Goal: Information Seeking & Learning: Compare options

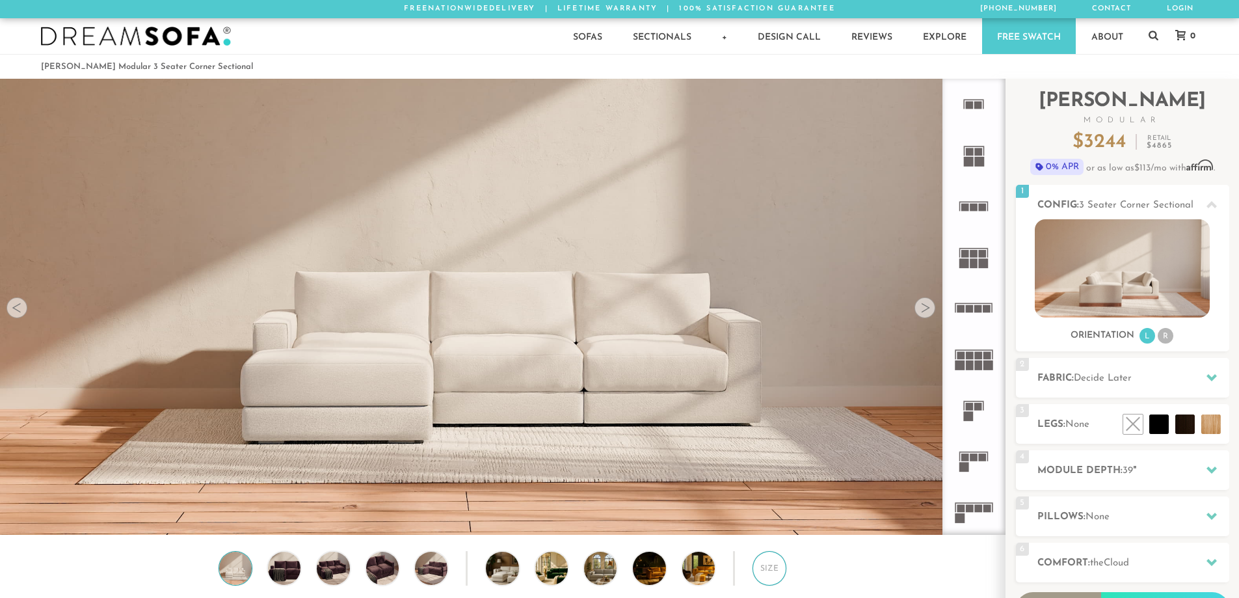
click at [772, 570] on div "Size" at bounding box center [769, 568] width 34 height 34
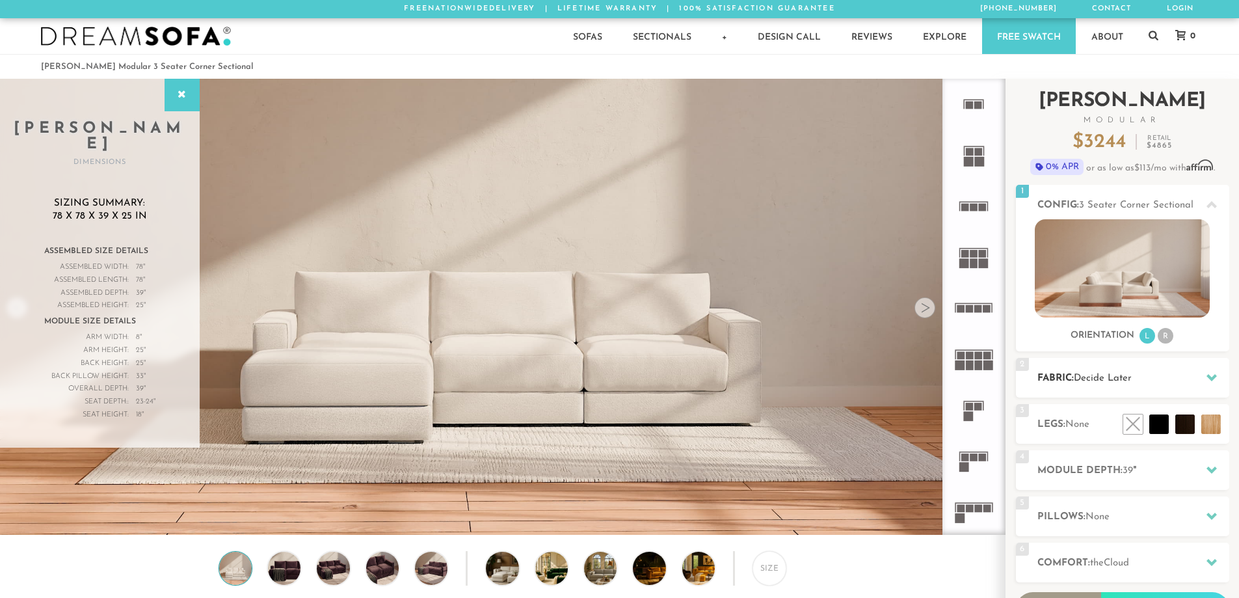
click at [1214, 380] on icon at bounding box center [1211, 377] width 10 height 10
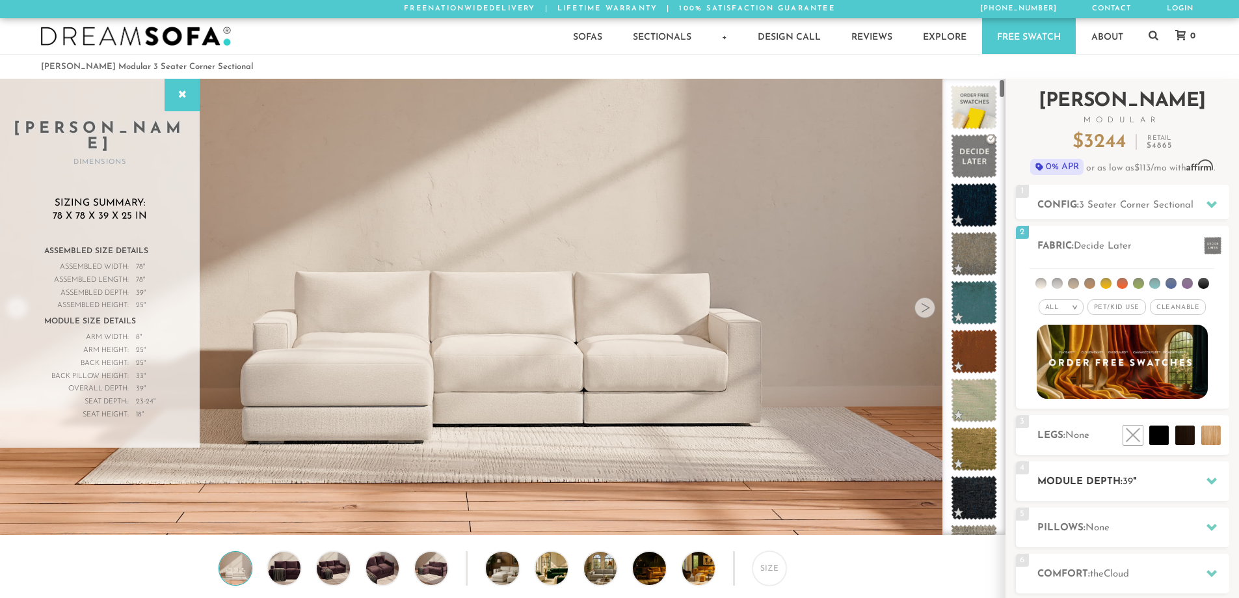
click at [1207, 476] on icon at bounding box center [1211, 480] width 10 height 10
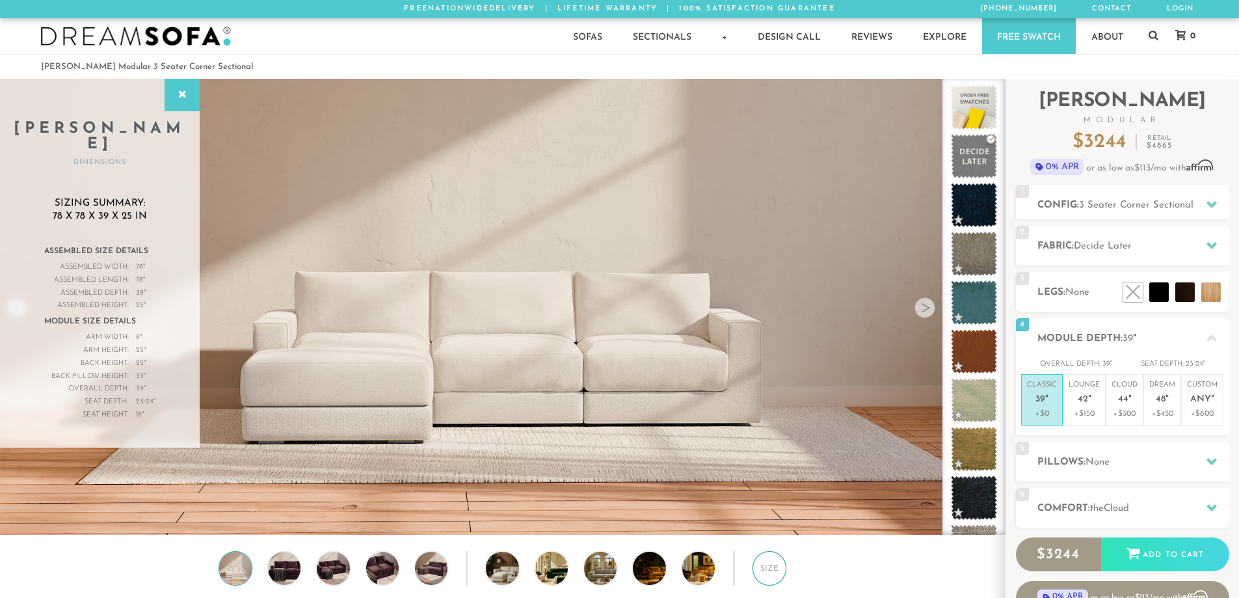
click at [764, 574] on div "Size" at bounding box center [769, 568] width 34 height 34
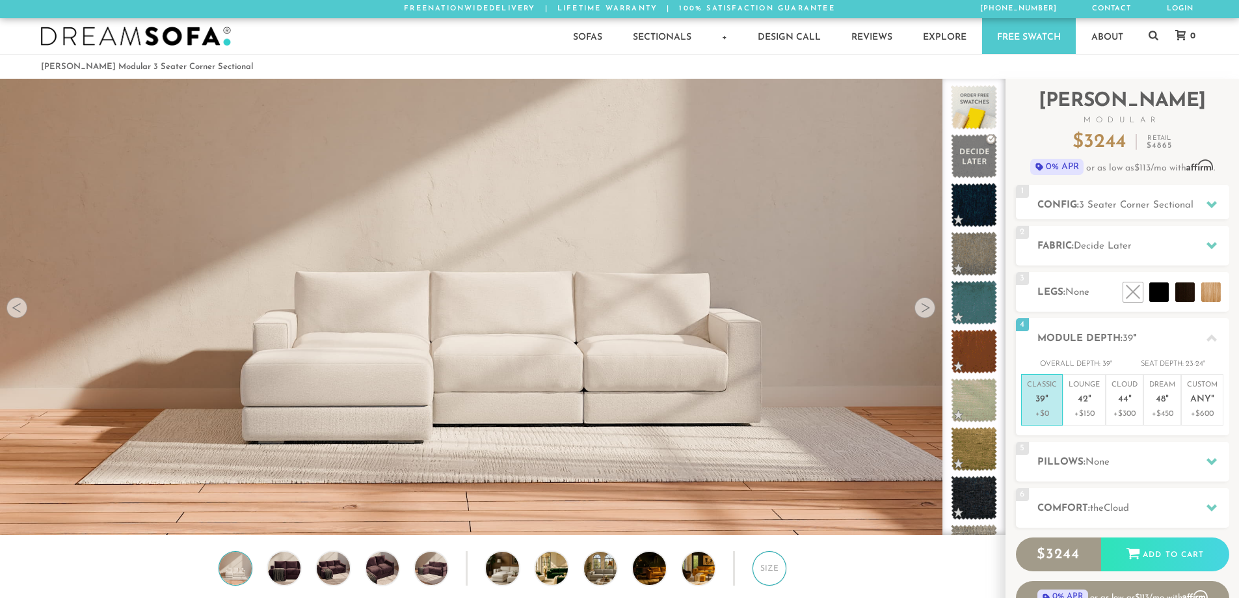
click at [764, 574] on div "Size" at bounding box center [769, 568] width 34 height 34
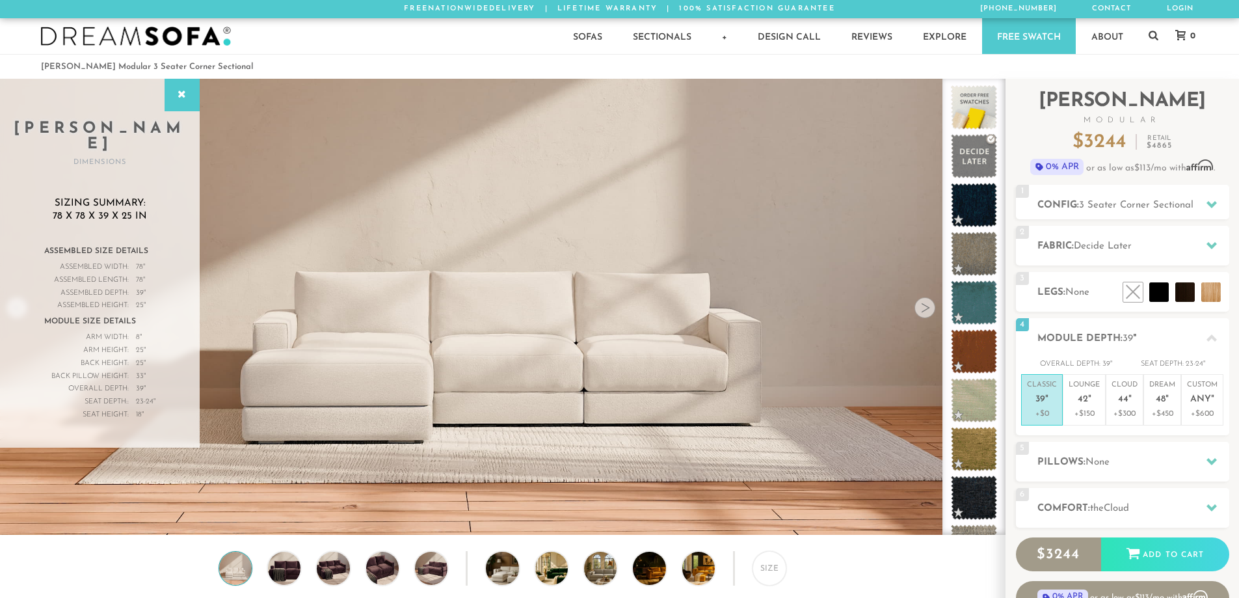
click at [739, 477] on img at bounding box center [502, 280] width 1005 height 565
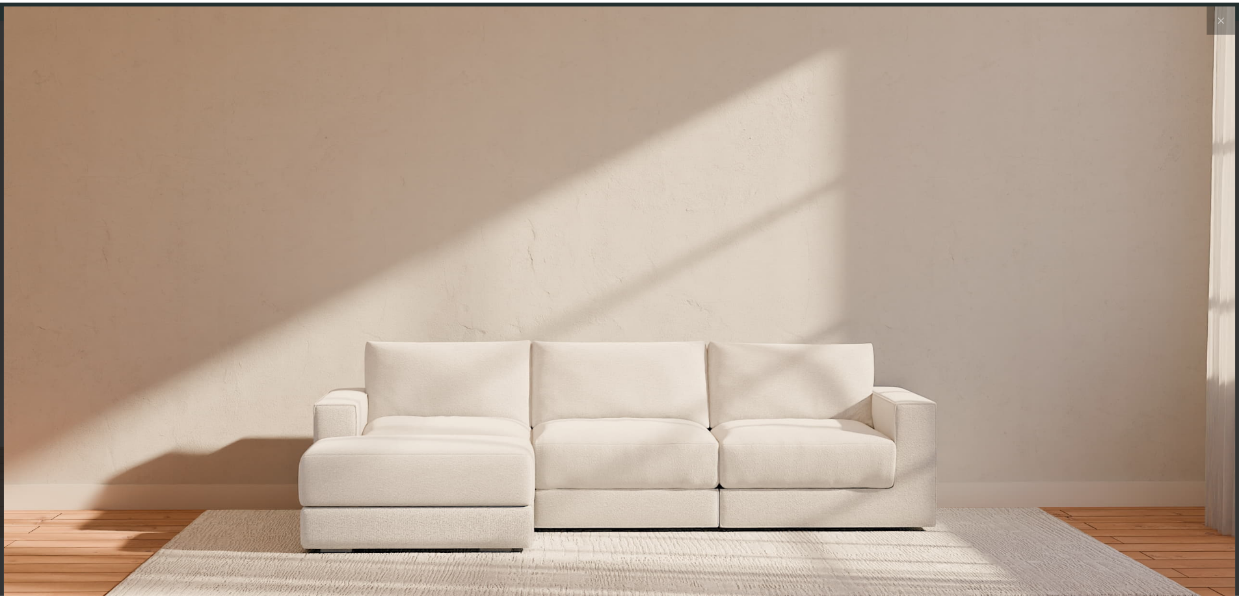
scroll to position [15246, 1239]
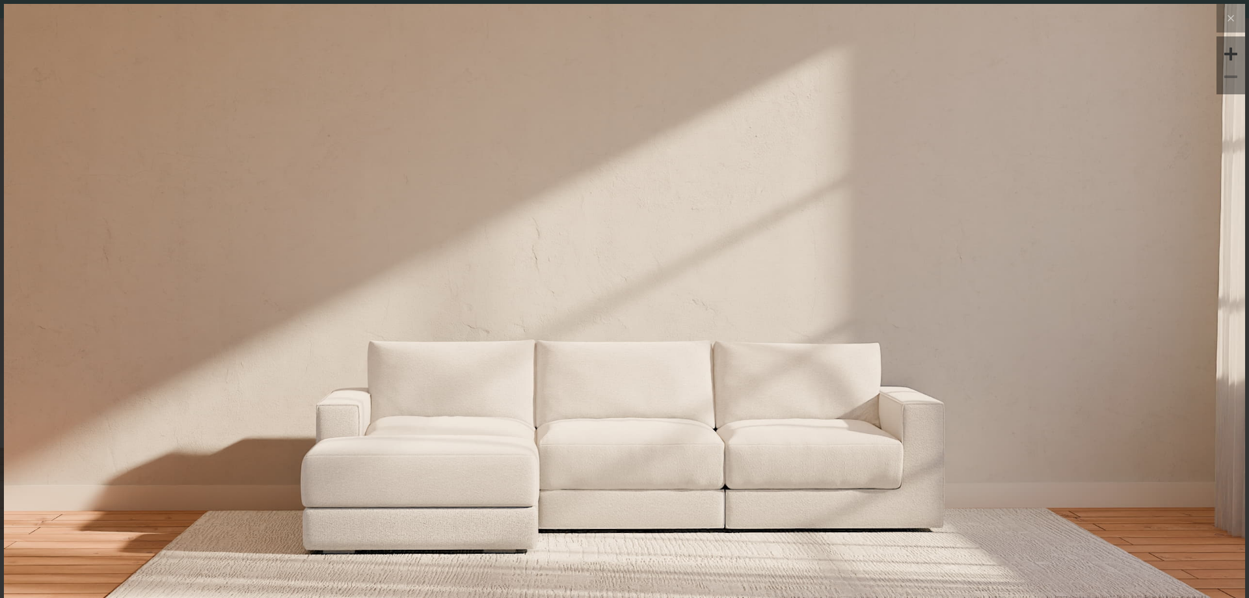
click at [433, 333] on img at bounding box center [624, 210] width 1241 height 414
click at [433, 338] on img at bounding box center [624, 210] width 1241 height 414
click at [1223, 18] on icon at bounding box center [1231, 18] width 16 height 16
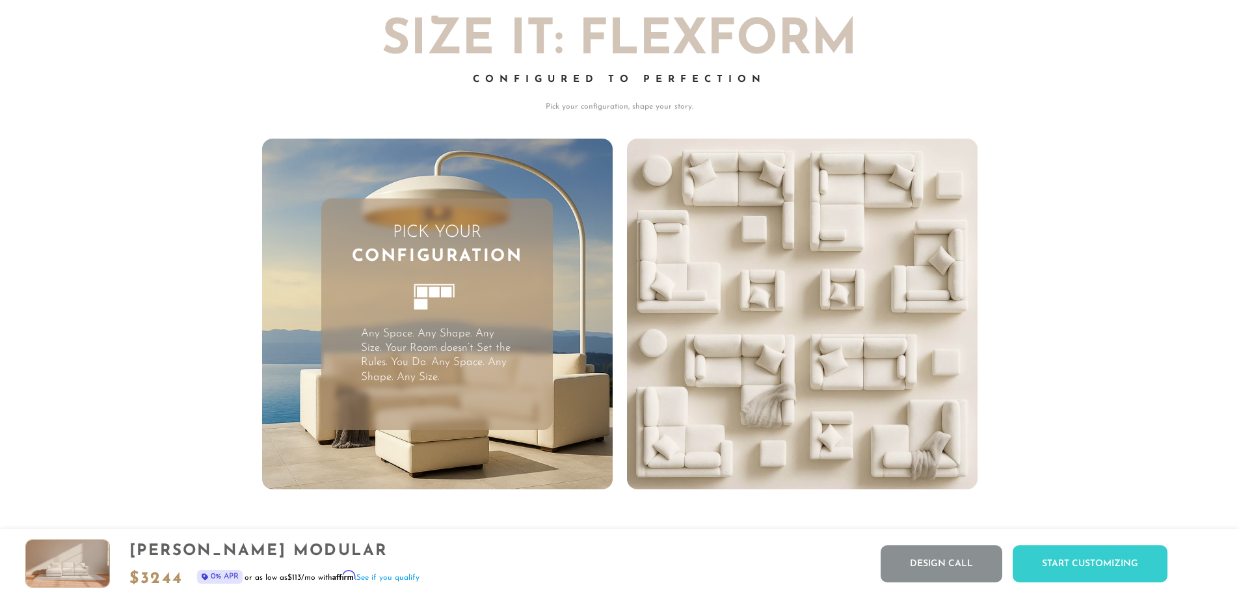
scroll to position [15228, 1229]
click at [447, 298] on rect at bounding box center [446, 292] width 10 height 10
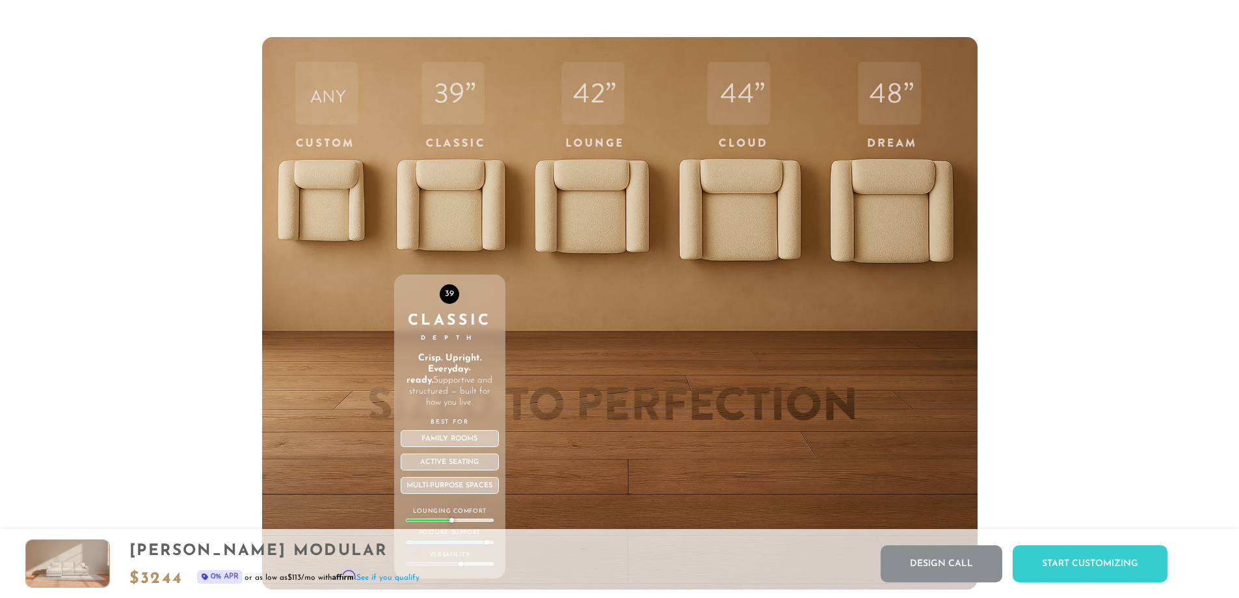
scroll to position [4789, 0]
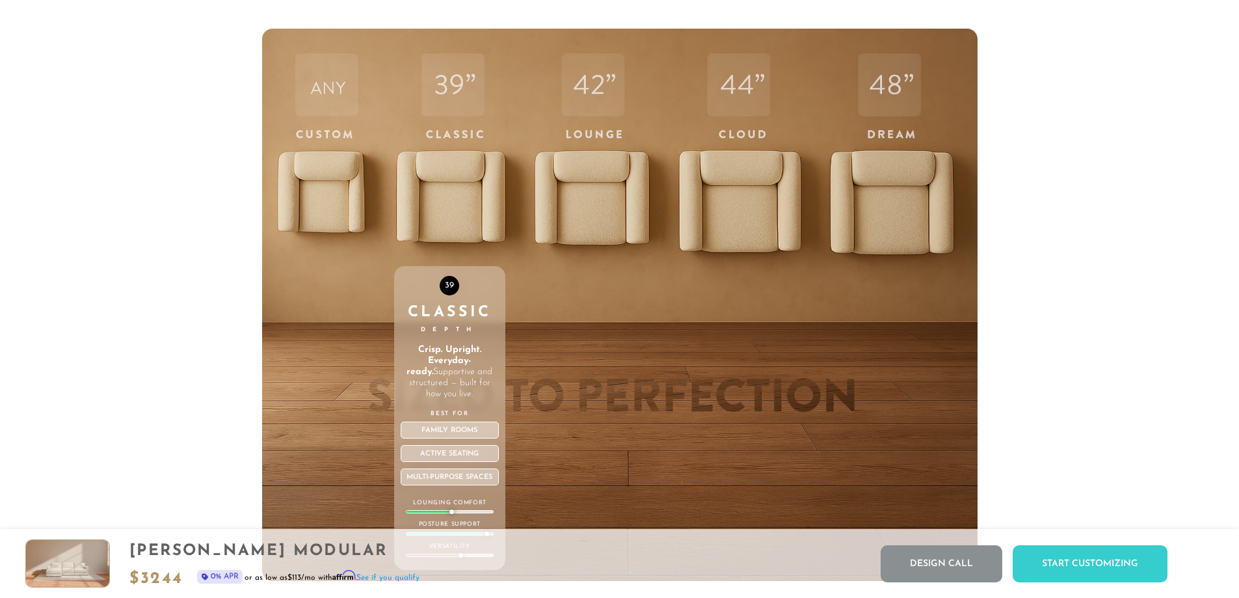
click at [455, 96] on div "39 Classic Depth Crisp. Upright. Everyday-ready. Supportive and structured — bu…" at bounding box center [449, 305] width 111 height 553
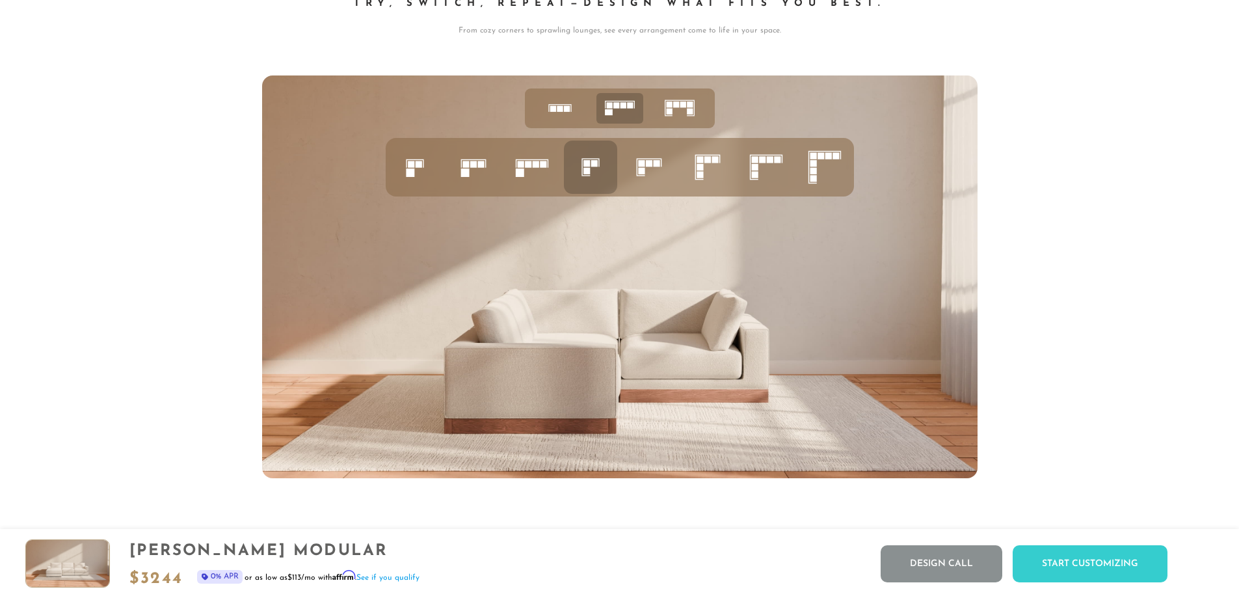
scroll to position [5510, 0]
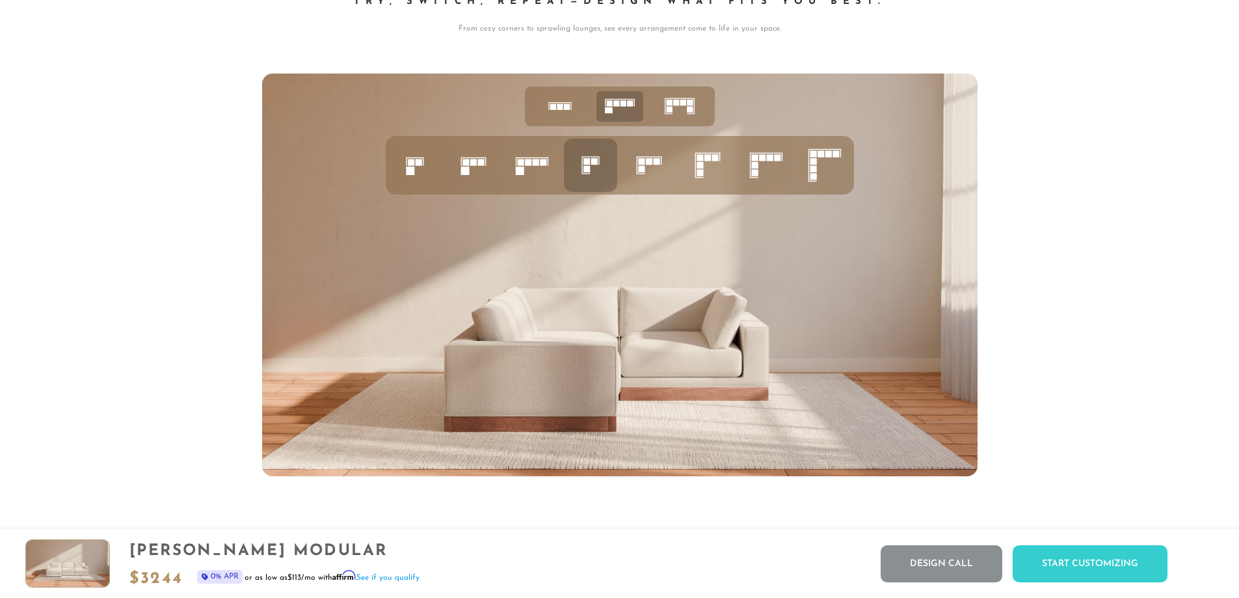
click at [531, 371] on img at bounding box center [619, 274] width 715 height 403
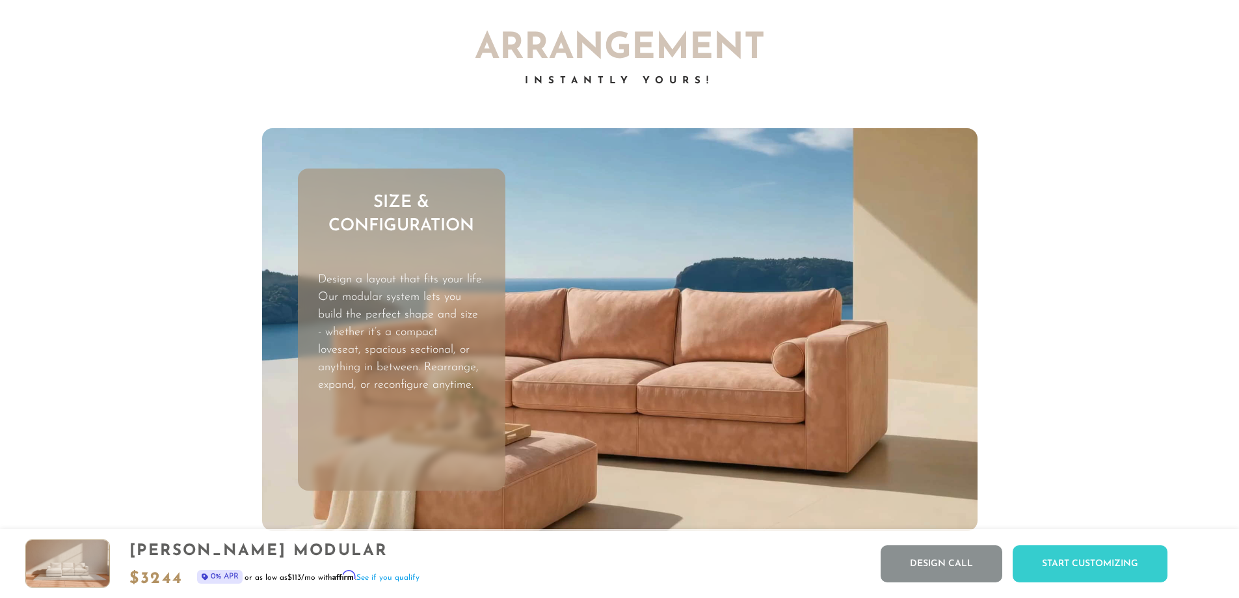
scroll to position [1087, 0]
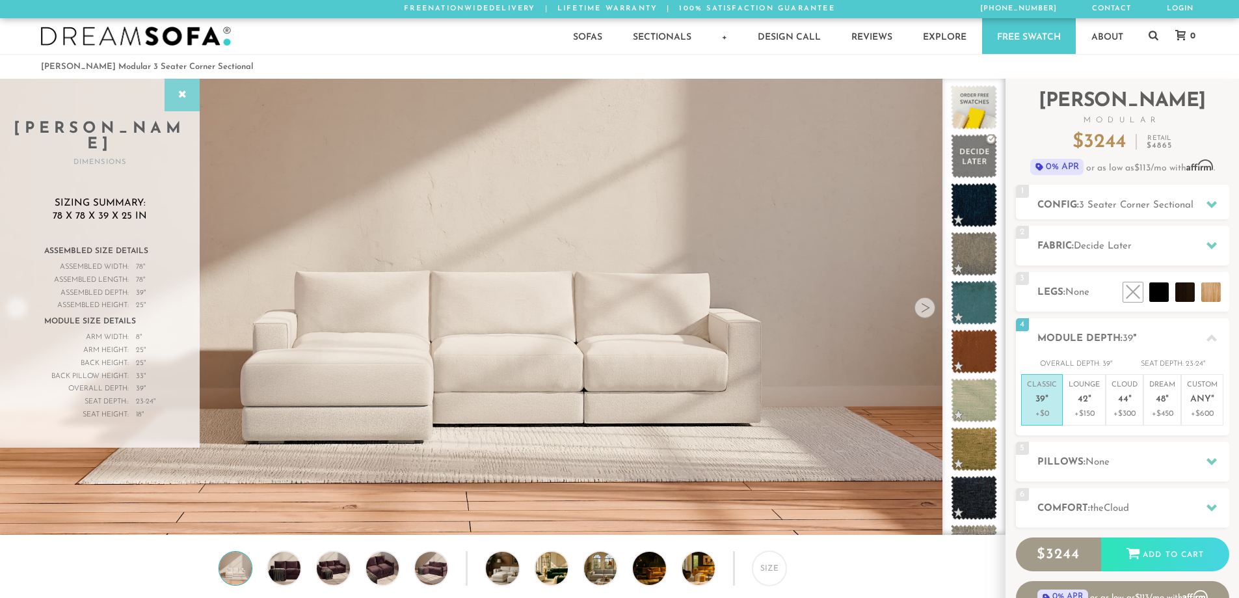
scroll to position [15228, 1229]
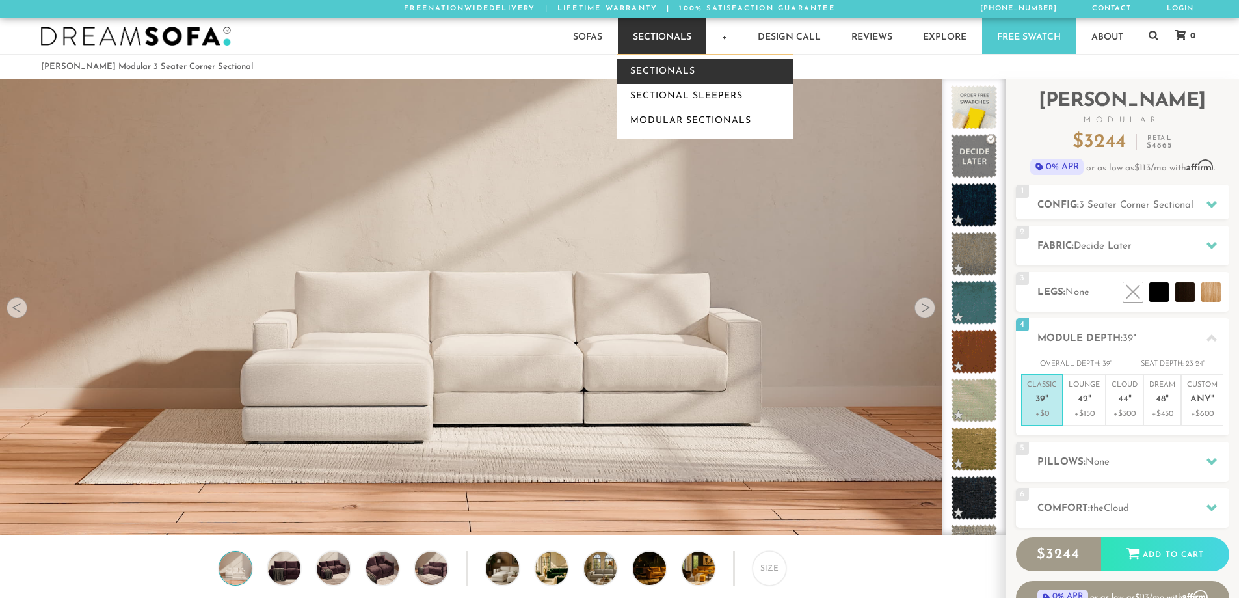
click at [670, 66] on link "Sectionals" at bounding box center [705, 71] width 176 height 25
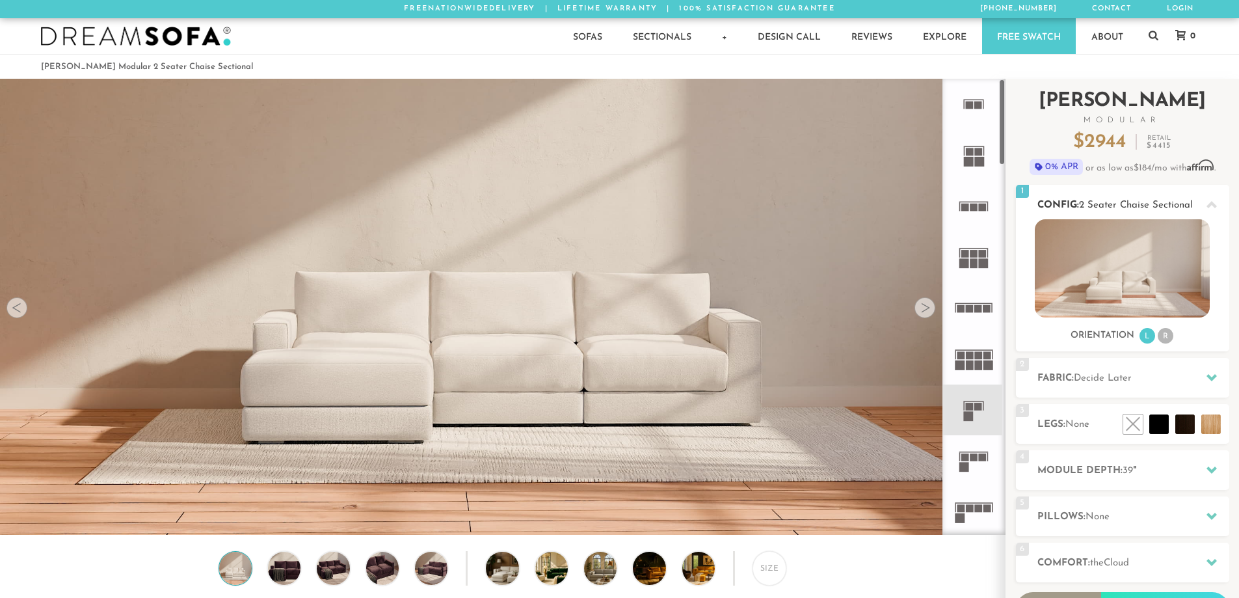
click at [1170, 339] on li "R" at bounding box center [1166, 336] width 16 height 16
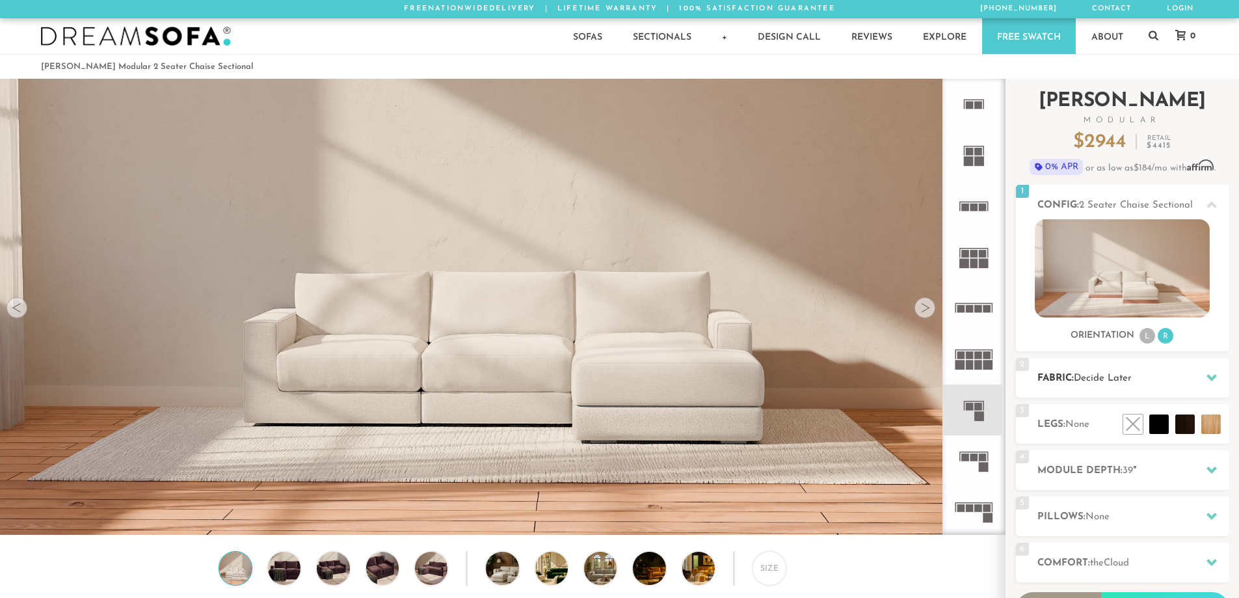
click at [1126, 376] on span "Decide Later" at bounding box center [1103, 378] width 58 height 10
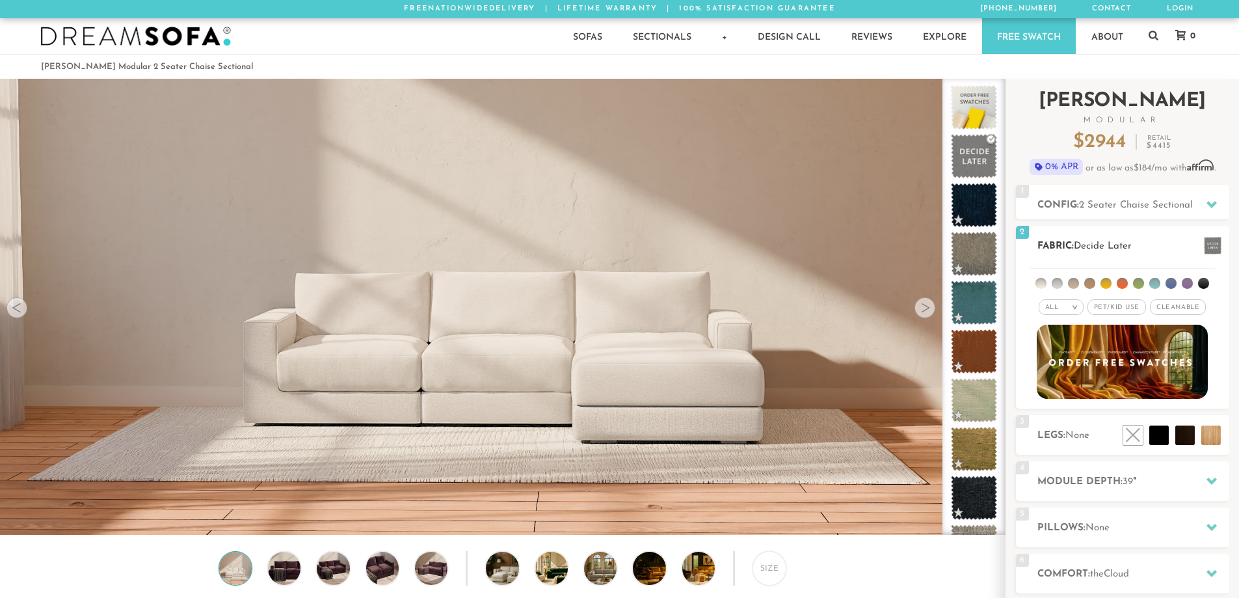
click at [1042, 285] on li at bounding box center [1040, 283] width 11 height 11
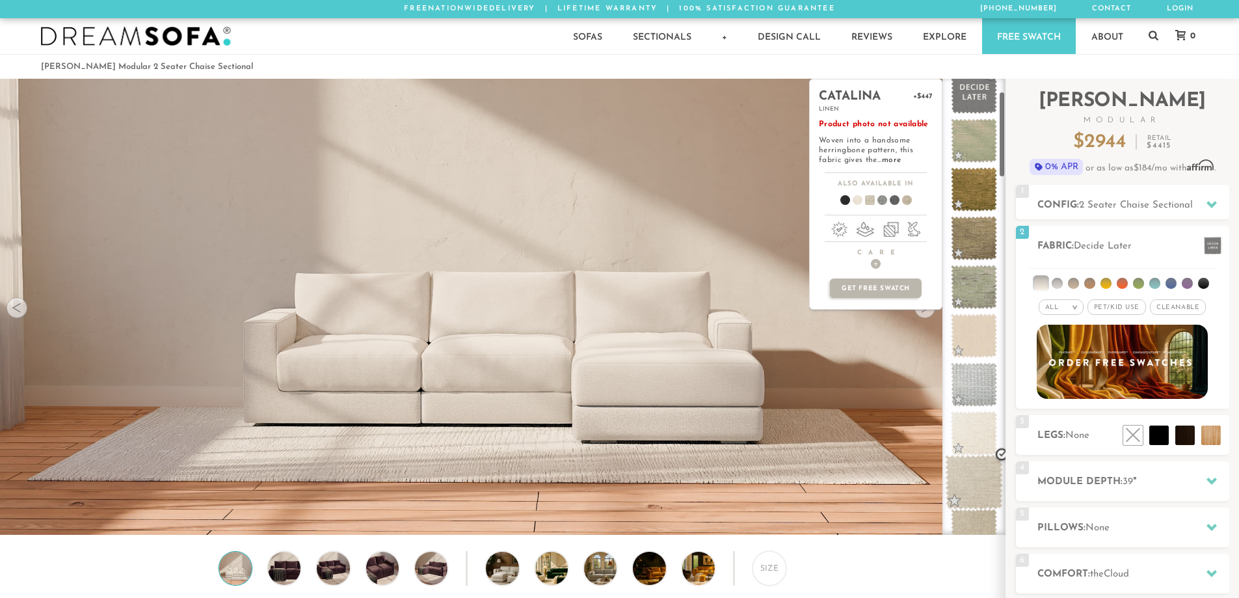
scroll to position [66, 0]
click at [980, 481] on span at bounding box center [974, 480] width 58 height 55
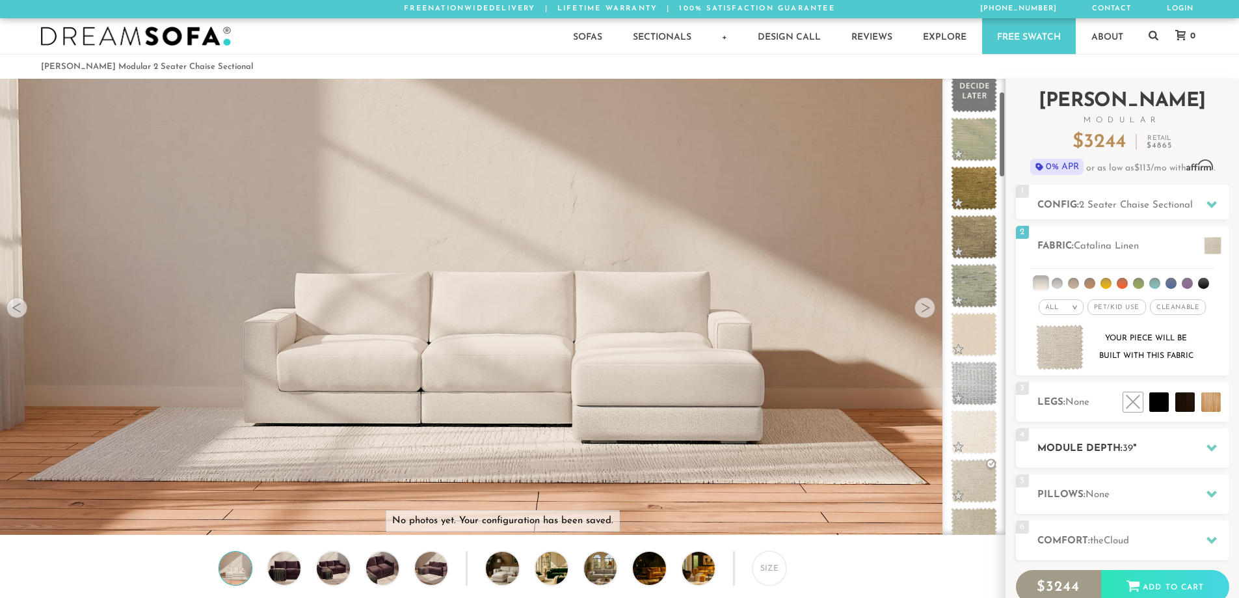
click at [1112, 451] on h2 "Module Depth: 39 "" at bounding box center [1133, 448] width 192 height 15
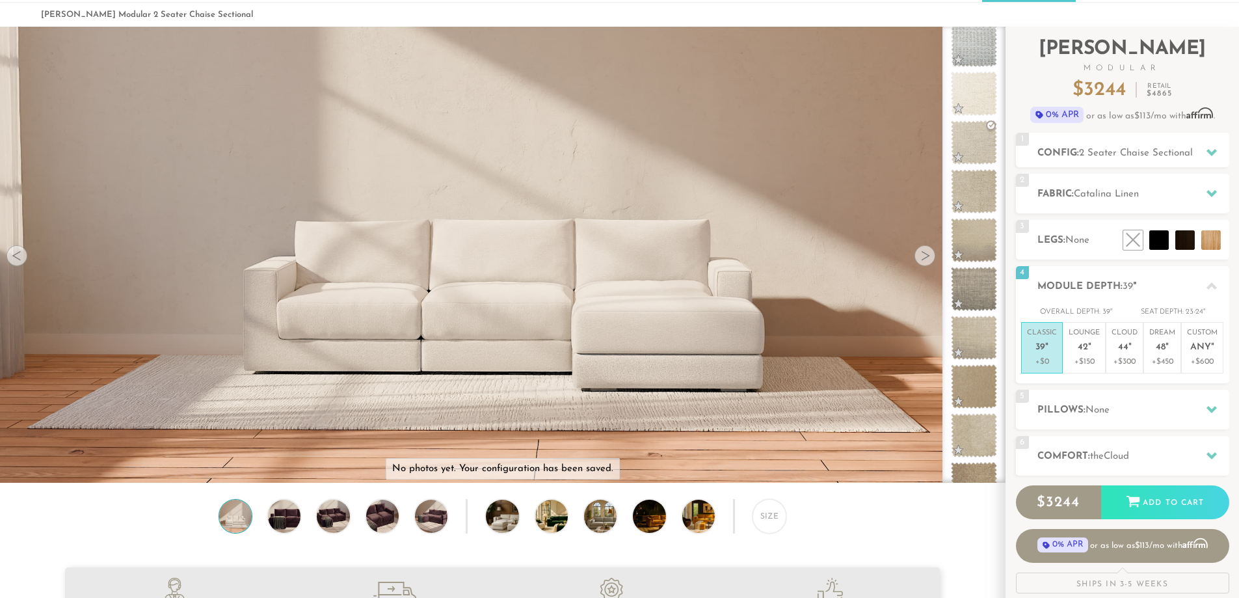
scroll to position [14, 0]
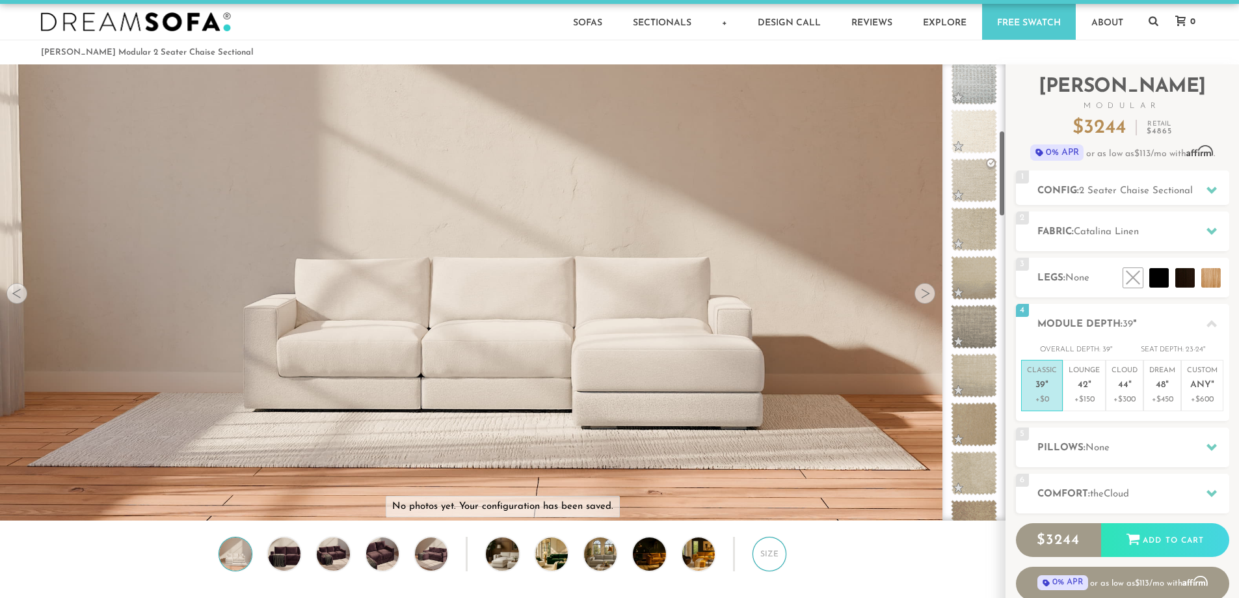
click at [770, 560] on div "Size" at bounding box center [769, 554] width 34 height 34
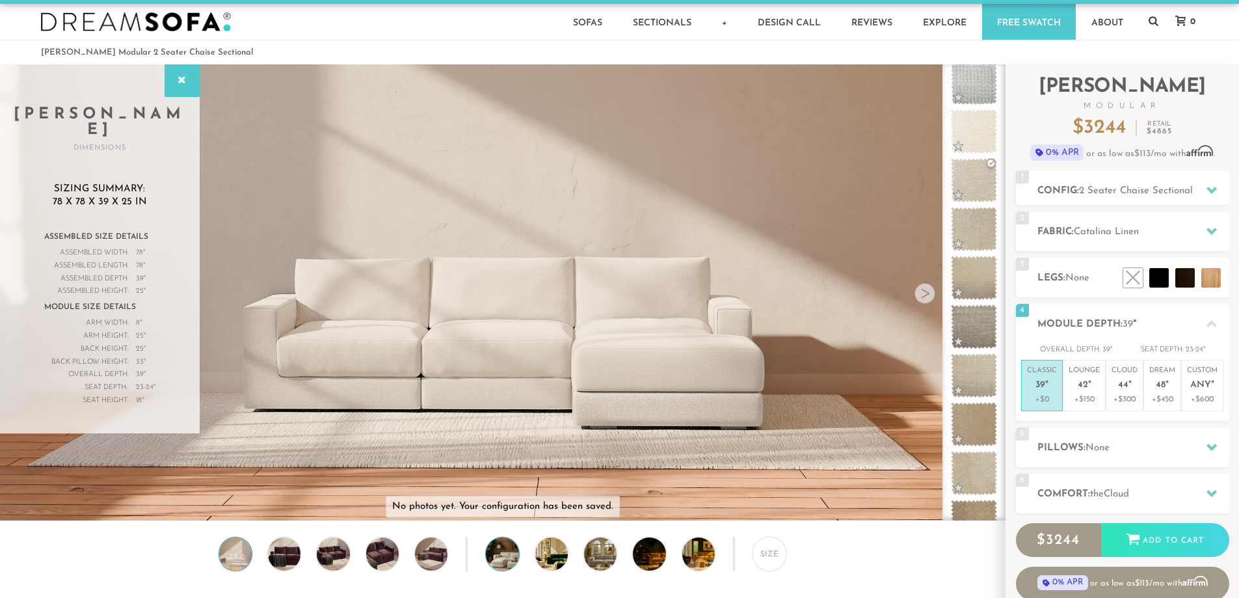
click at [507, 559] on img at bounding box center [515, 553] width 58 height 33
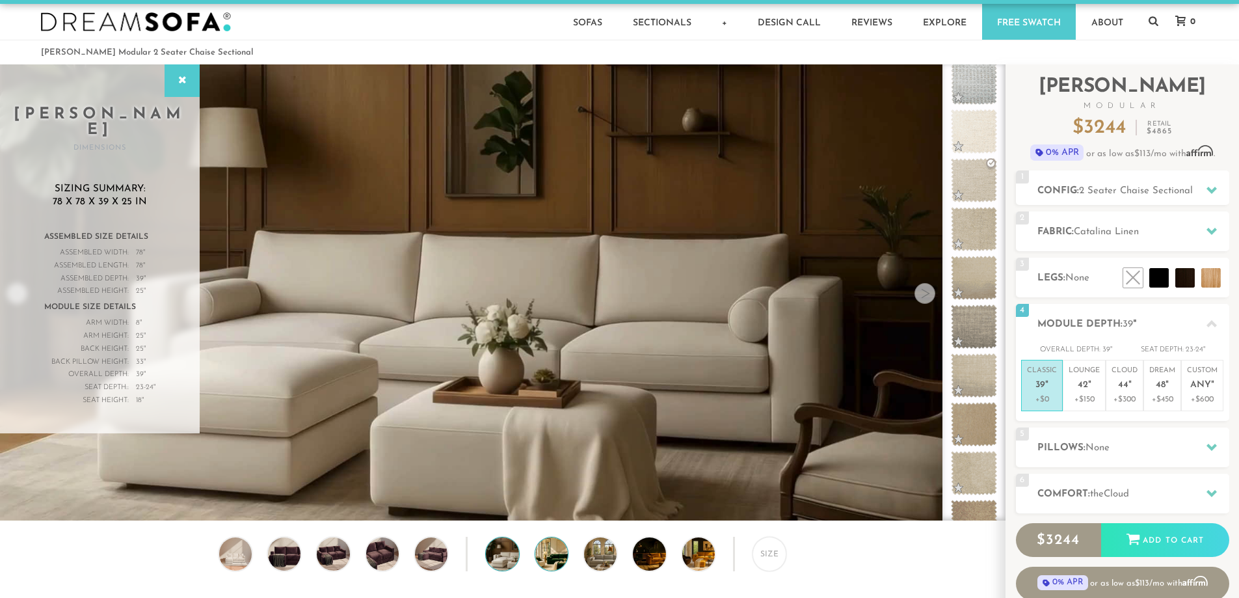
click at [557, 557] on img at bounding box center [564, 553] width 58 height 33
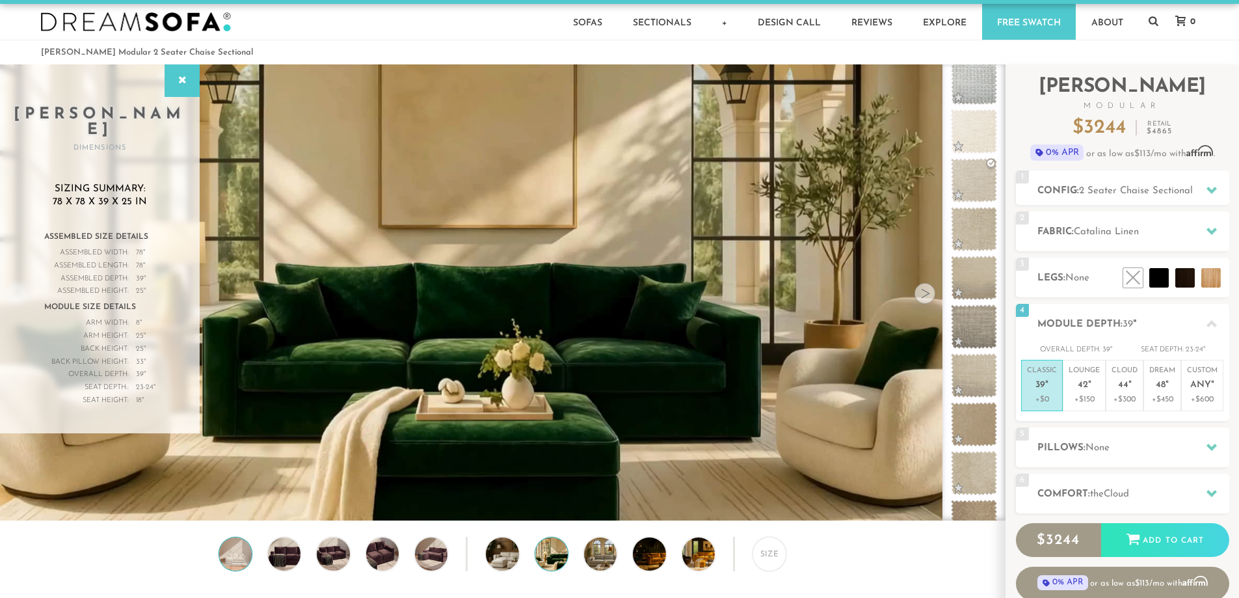
click at [232, 560] on img at bounding box center [235, 553] width 39 height 33
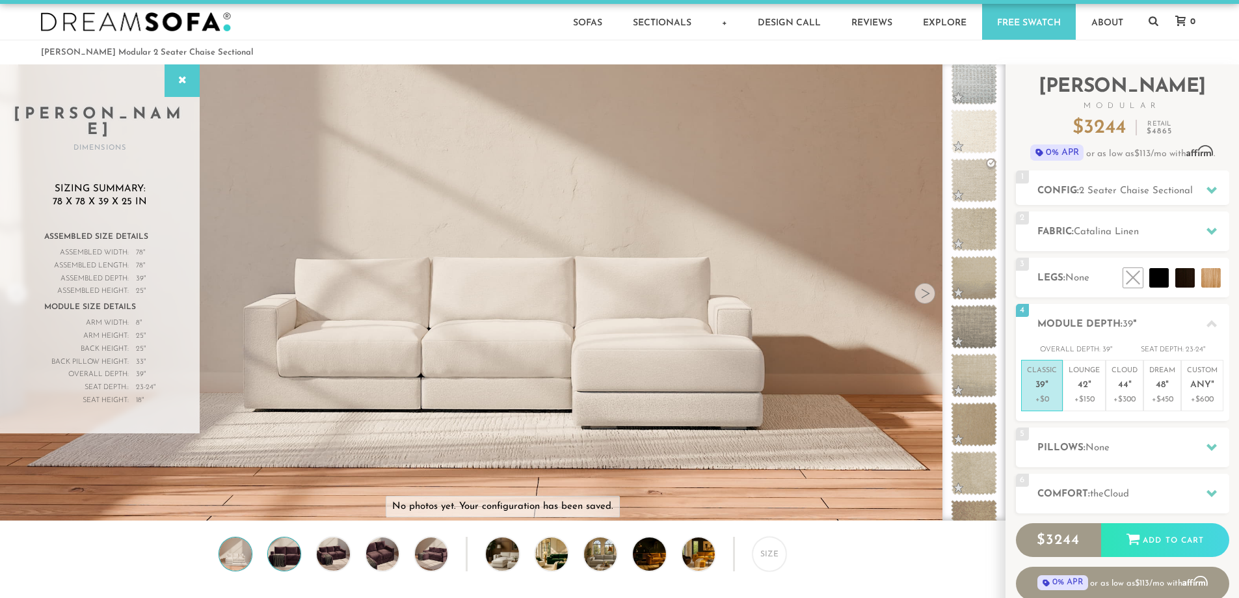
click at [284, 552] on img at bounding box center [284, 553] width 39 height 33
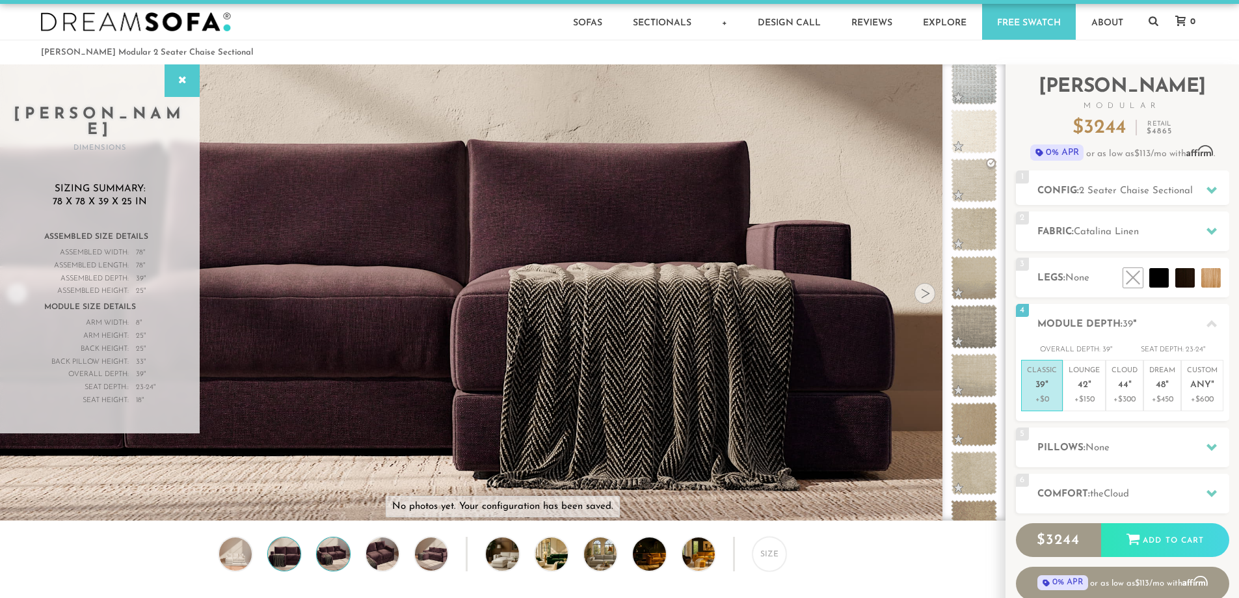
click at [330, 556] on img at bounding box center [332, 553] width 39 height 33
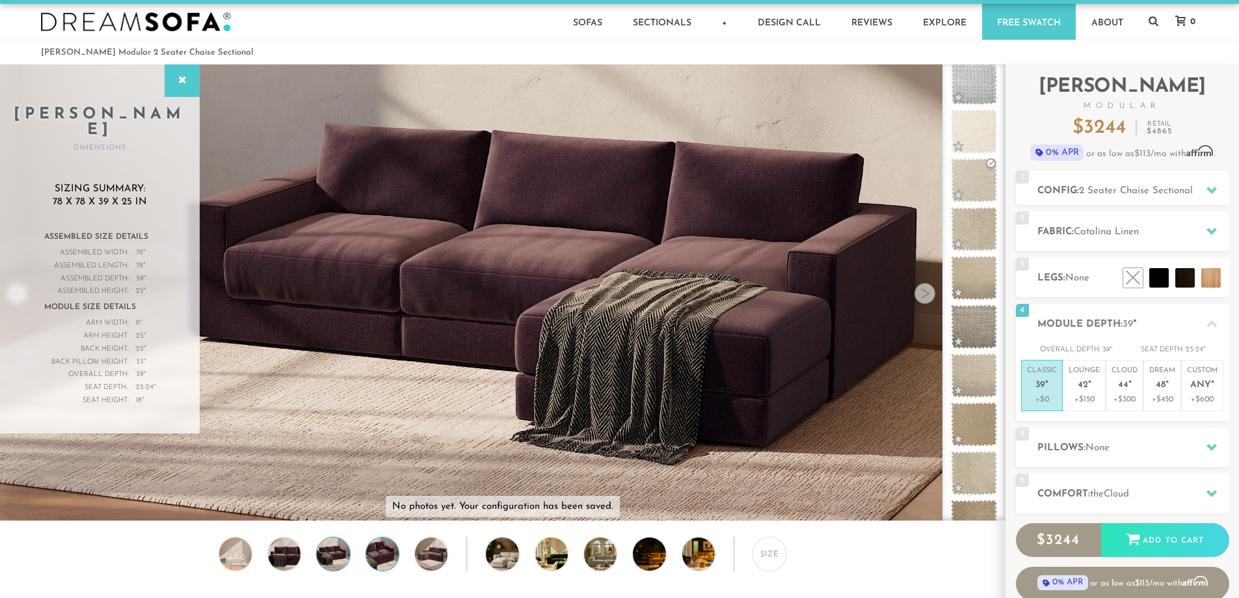
click at [390, 558] on img at bounding box center [382, 553] width 39 height 33
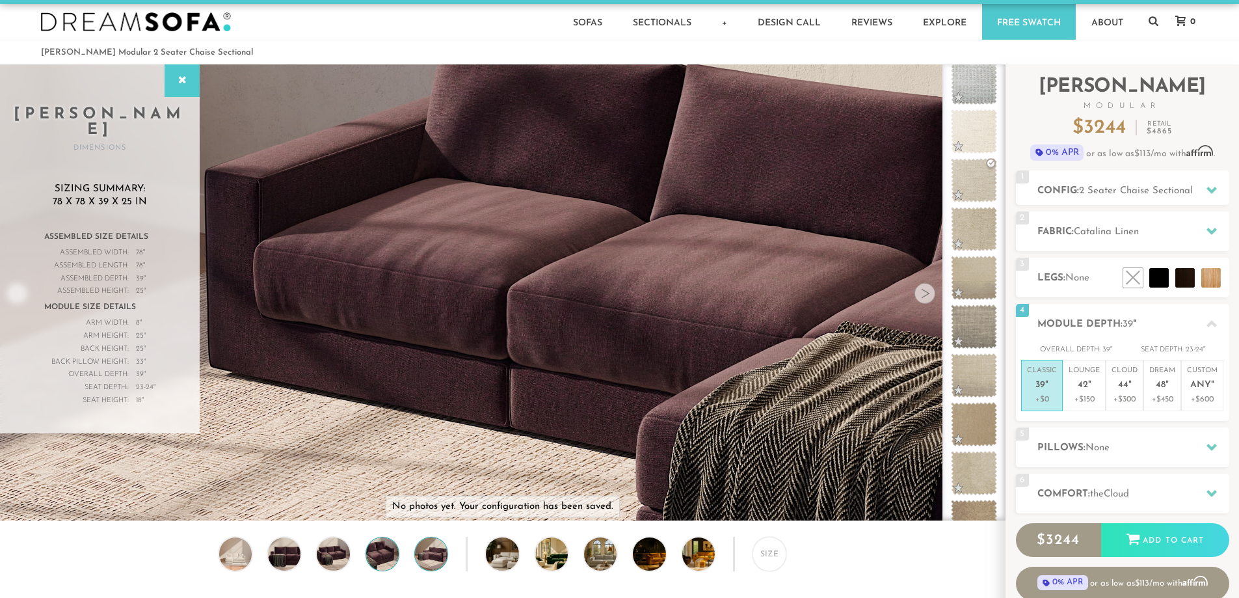
click at [419, 560] on img at bounding box center [431, 553] width 39 height 33
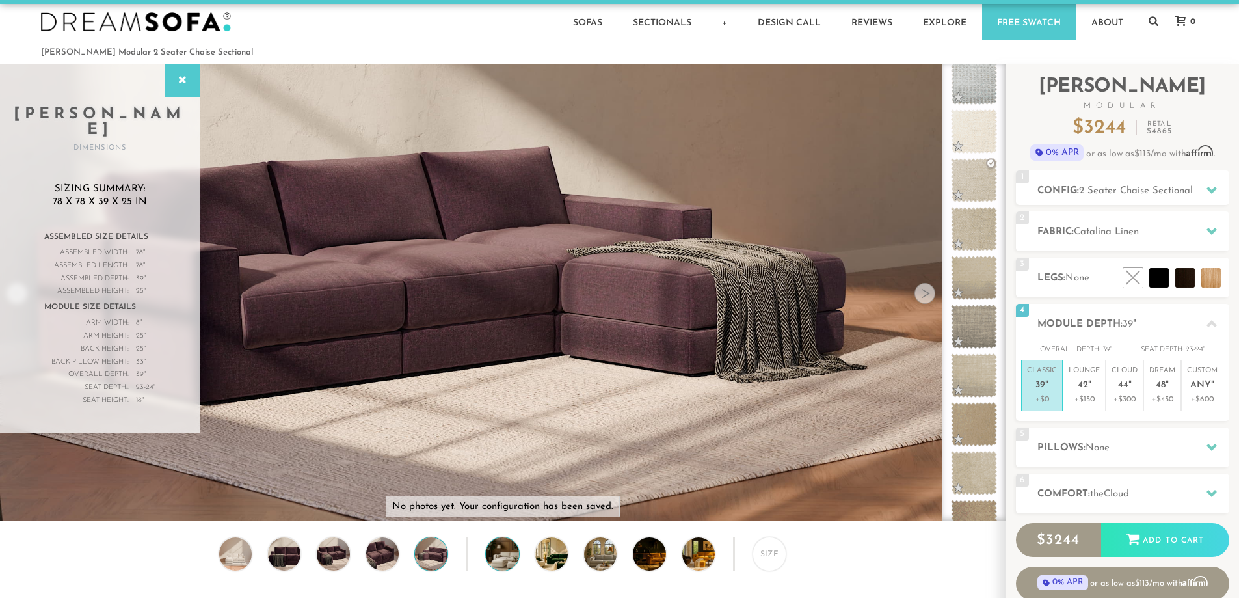
click at [490, 561] on img at bounding box center [515, 553] width 58 height 33
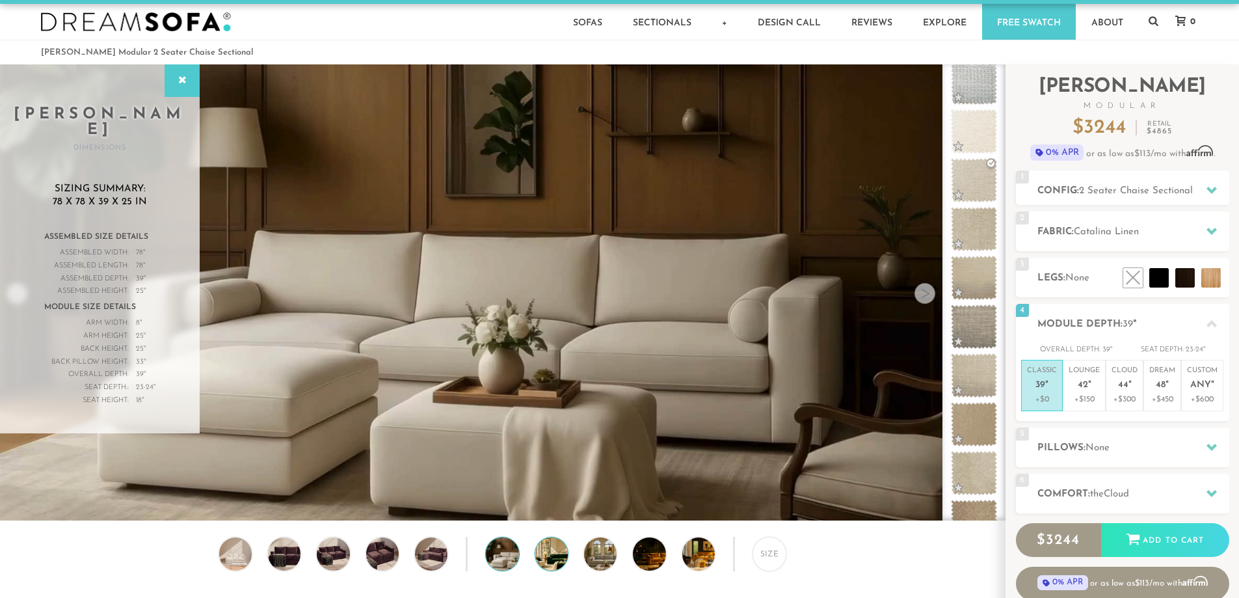
click at [548, 557] on img at bounding box center [564, 553] width 58 height 33
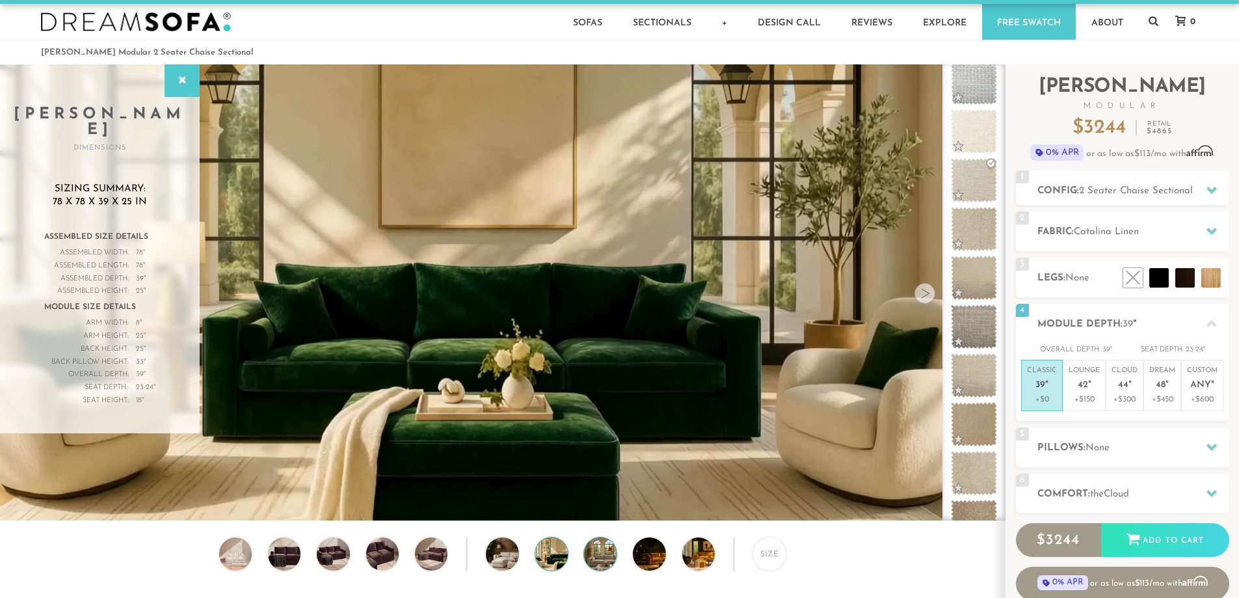
click at [600, 557] on img at bounding box center [613, 553] width 58 height 33
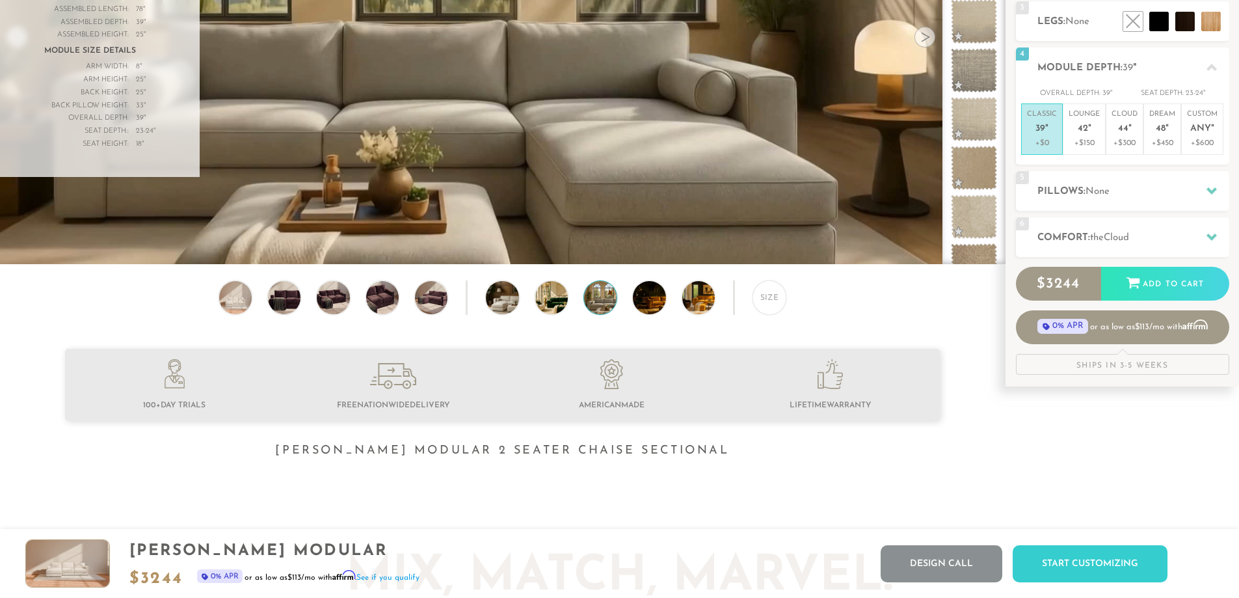
scroll to position [0, 0]
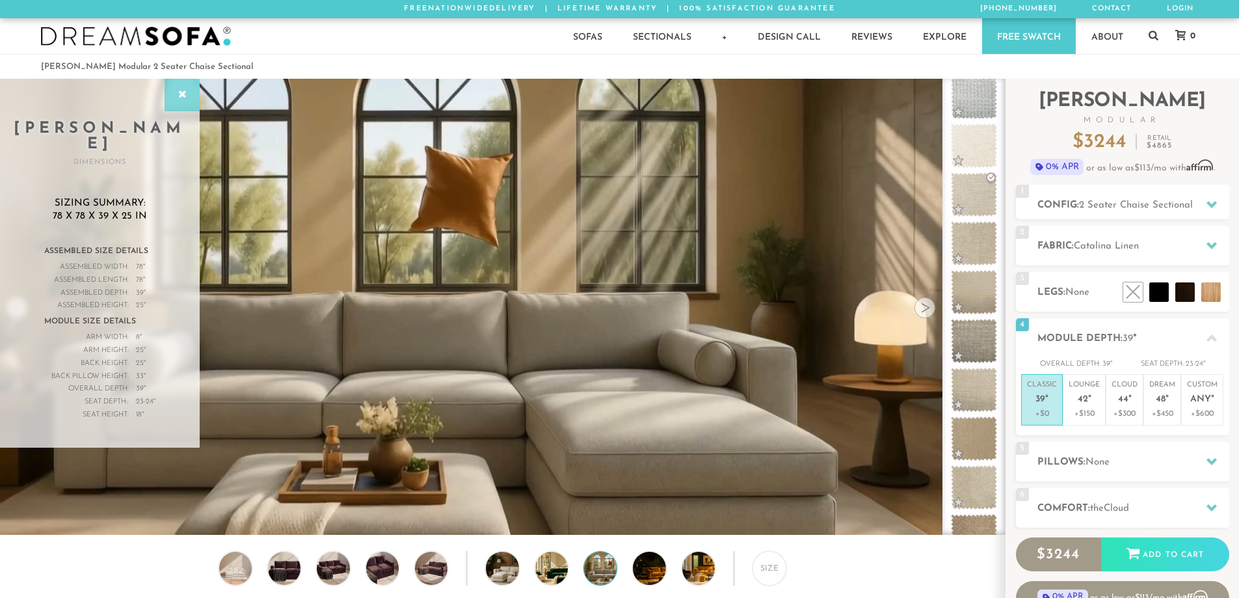
click at [194, 99] on div at bounding box center [182, 95] width 35 height 33
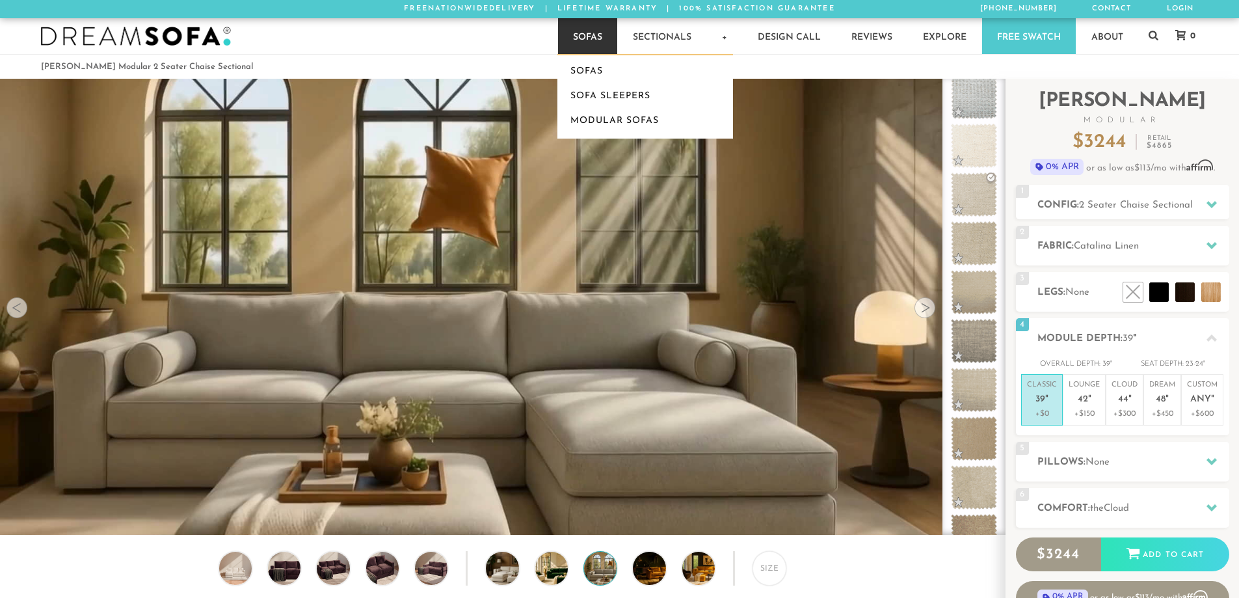
click at [602, 46] on link "Sofas" at bounding box center [587, 36] width 59 height 36
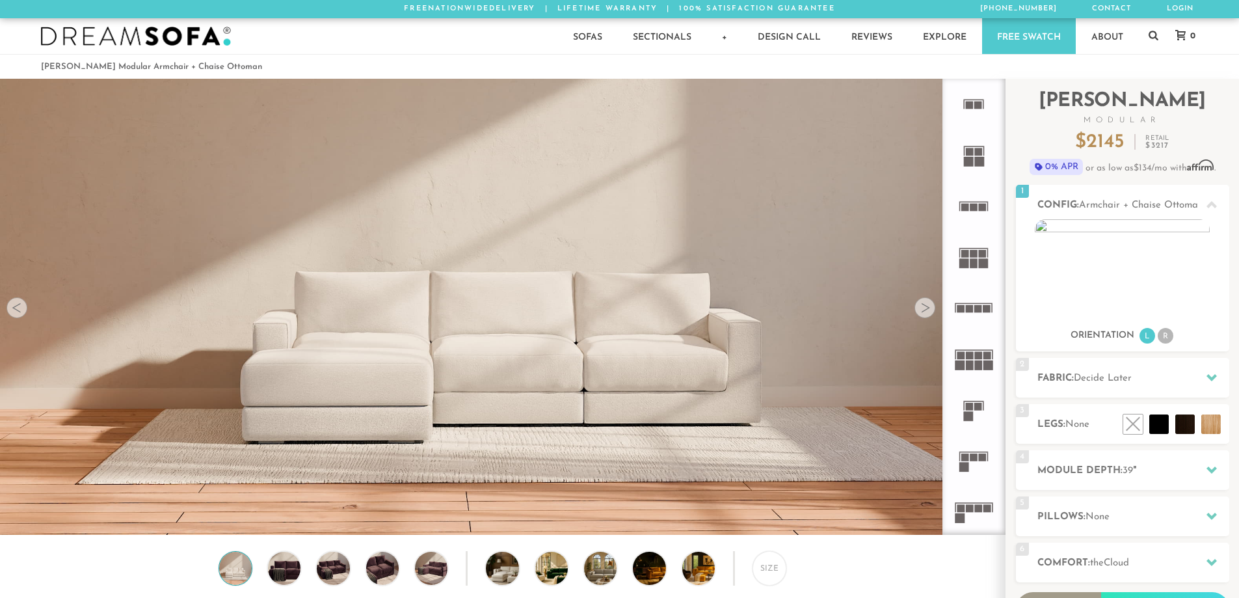
scroll to position [15228, 1229]
click at [983, 101] on rect at bounding box center [983, 104] width 1 height 8
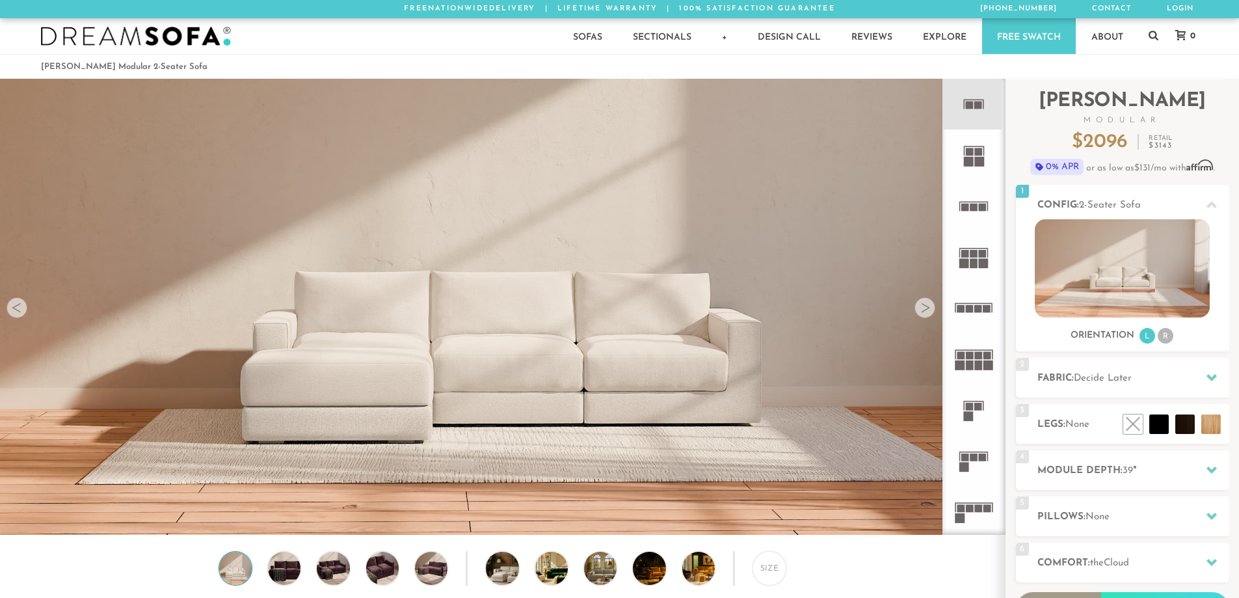
click at [964, 412] on rect at bounding box center [969, 416] width 10 height 10
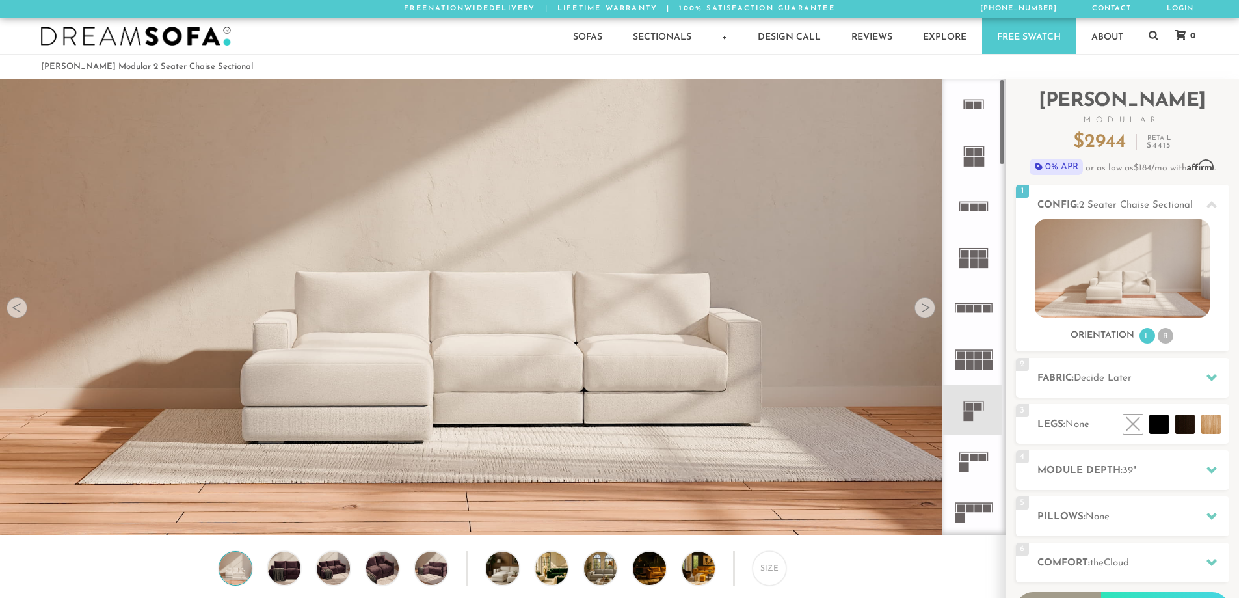
click at [928, 314] on div at bounding box center [924, 307] width 21 height 21
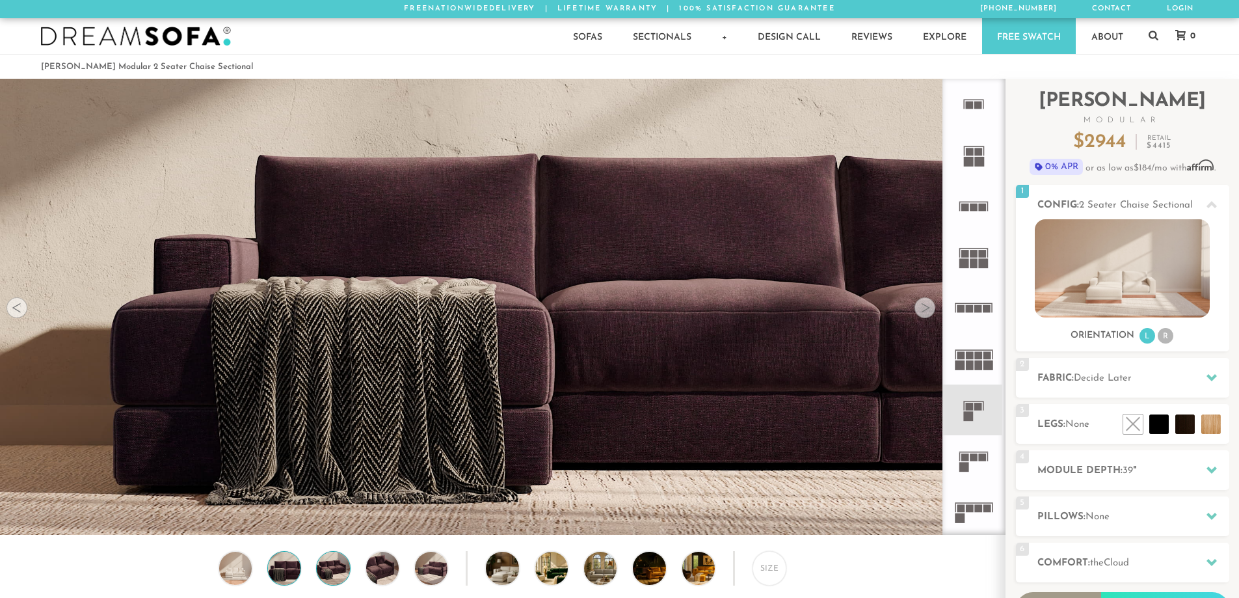
click at [327, 580] on img at bounding box center [332, 567] width 39 height 33
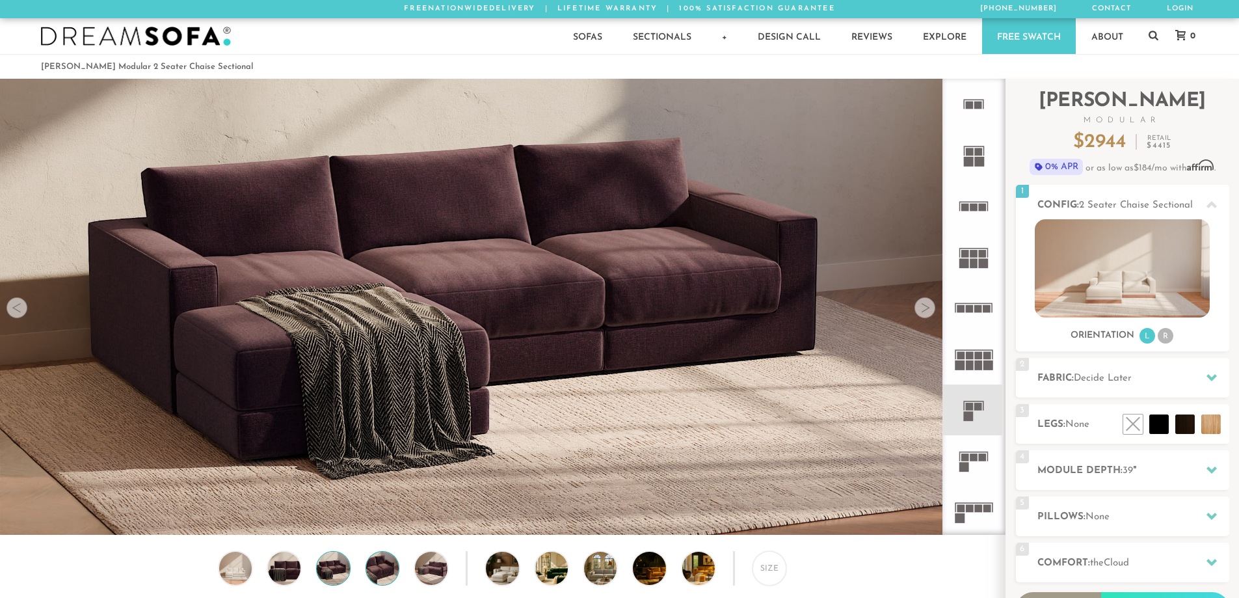
drag, startPoint x: 374, startPoint y: 574, endPoint x: 384, endPoint y: 573, distance: 10.4
click at [375, 574] on img at bounding box center [382, 567] width 39 height 33
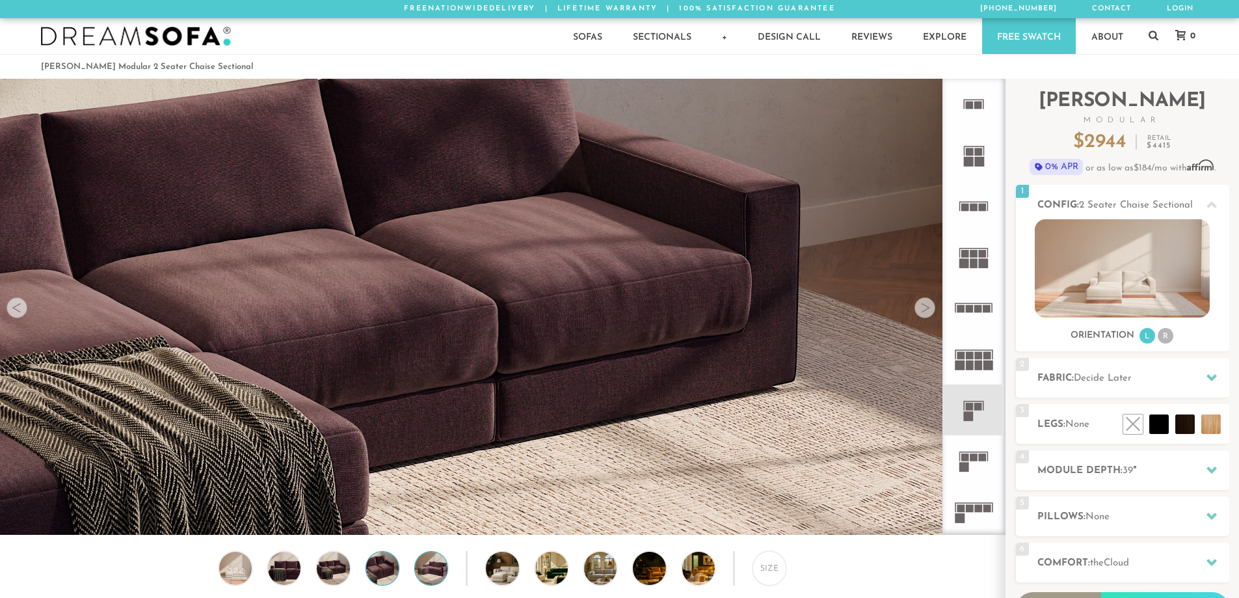
click at [425, 573] on img at bounding box center [431, 567] width 39 height 33
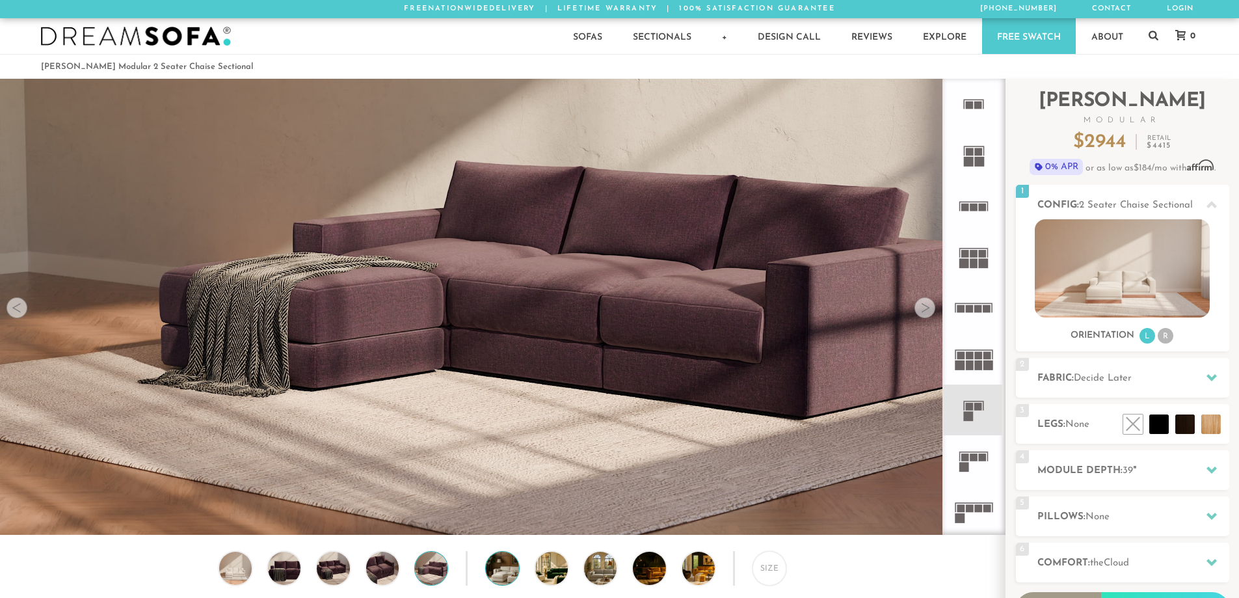
click at [494, 577] on img at bounding box center [515, 567] width 58 height 33
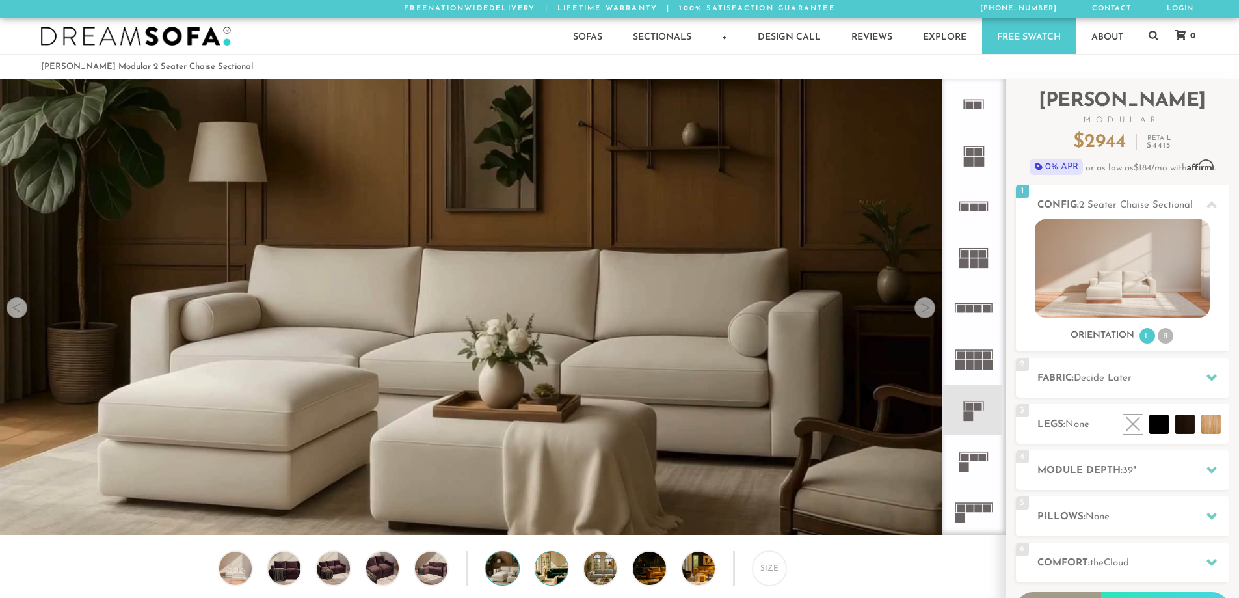
click at [554, 572] on img at bounding box center [564, 567] width 58 height 33
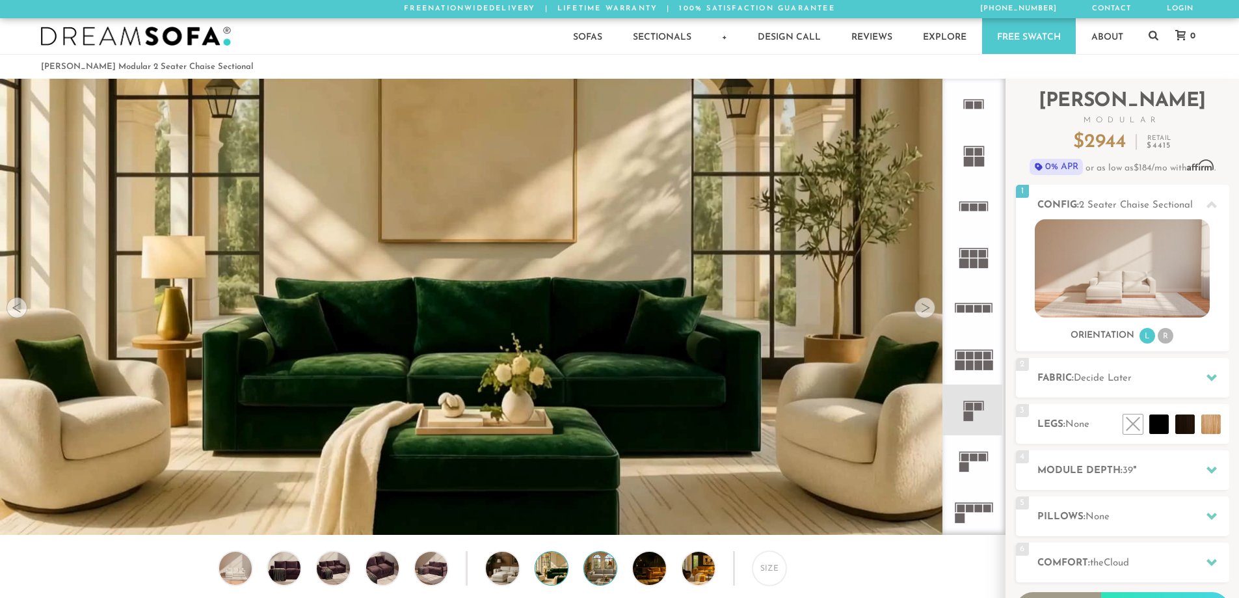
click at [591, 573] on img at bounding box center [613, 567] width 58 height 33
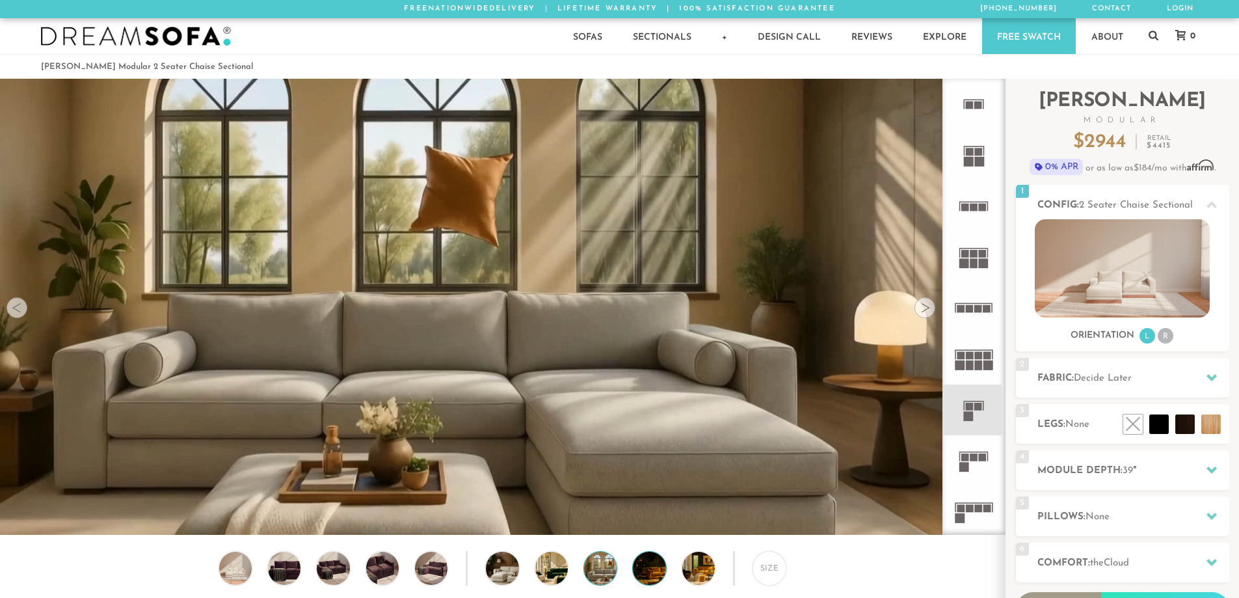
click at [658, 576] on img at bounding box center [662, 567] width 58 height 33
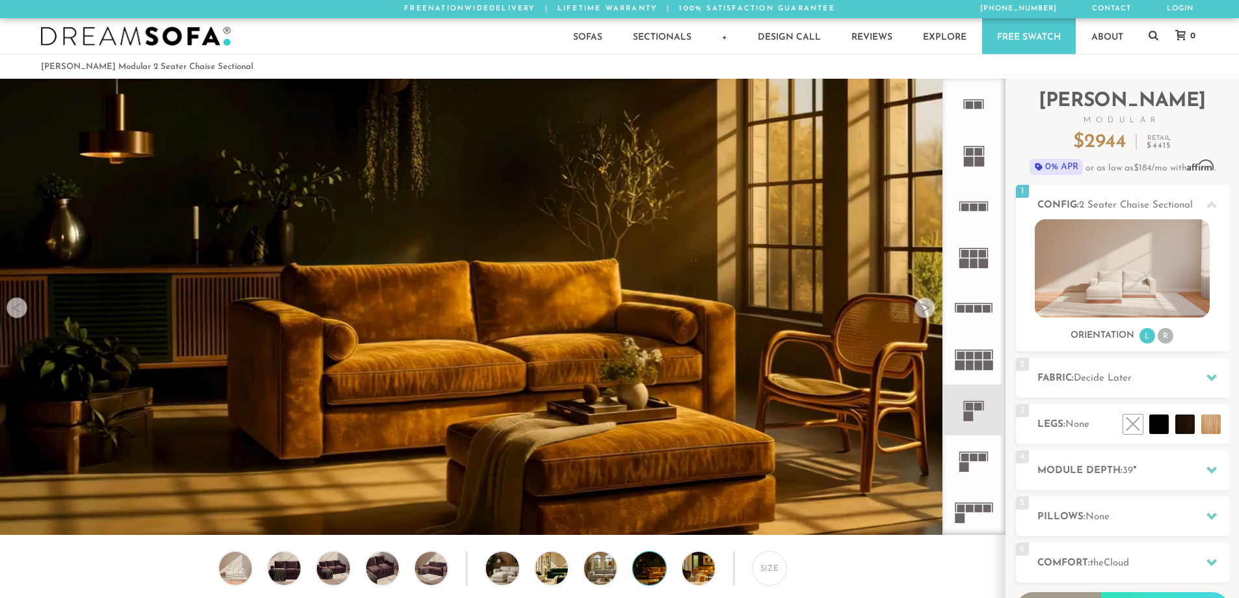
click at [676, 573] on div "Size" at bounding box center [502, 571] width 1005 height 40
click at [689, 576] on img at bounding box center [711, 567] width 58 height 33
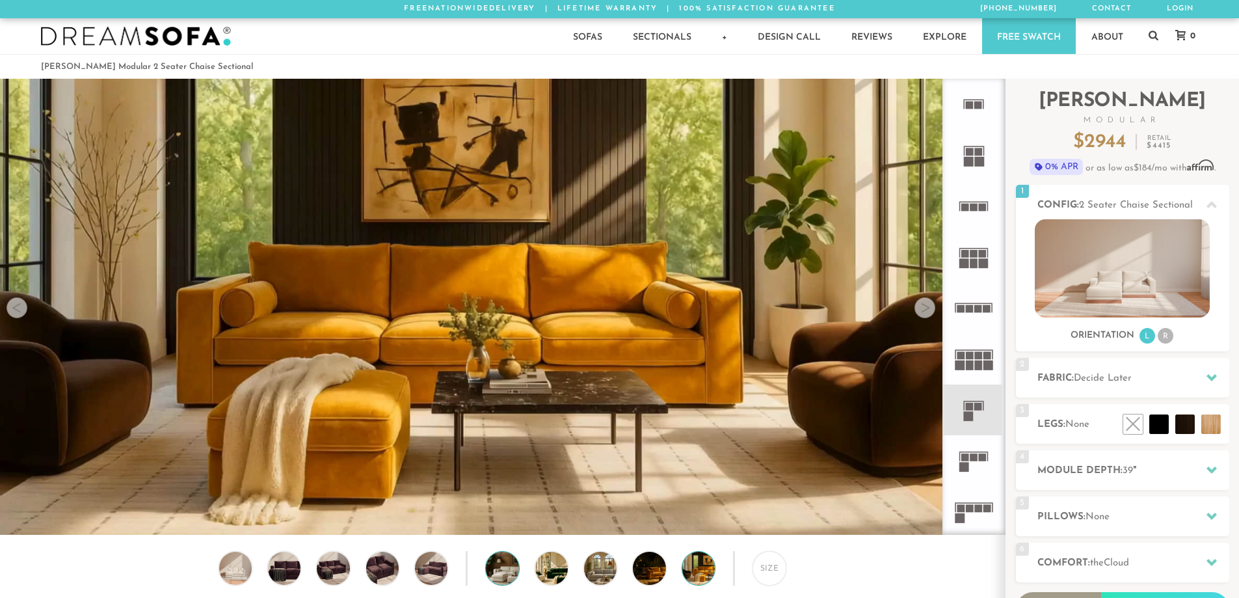
click at [494, 571] on img at bounding box center [515, 567] width 58 height 33
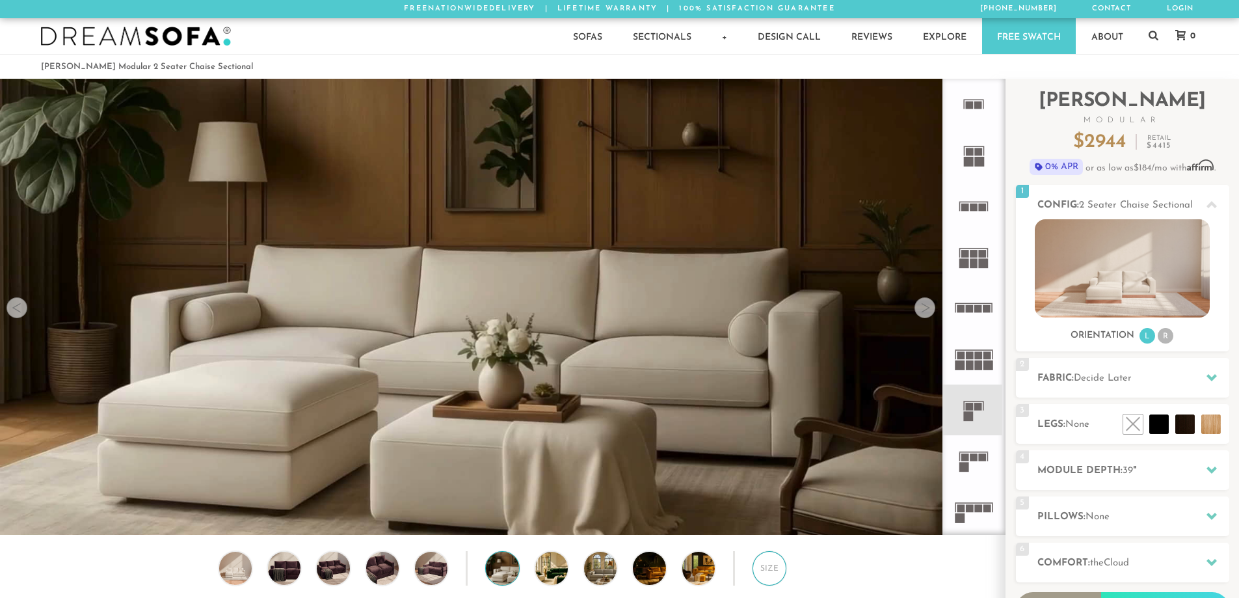
click at [767, 570] on div "Size" at bounding box center [769, 568] width 34 height 34
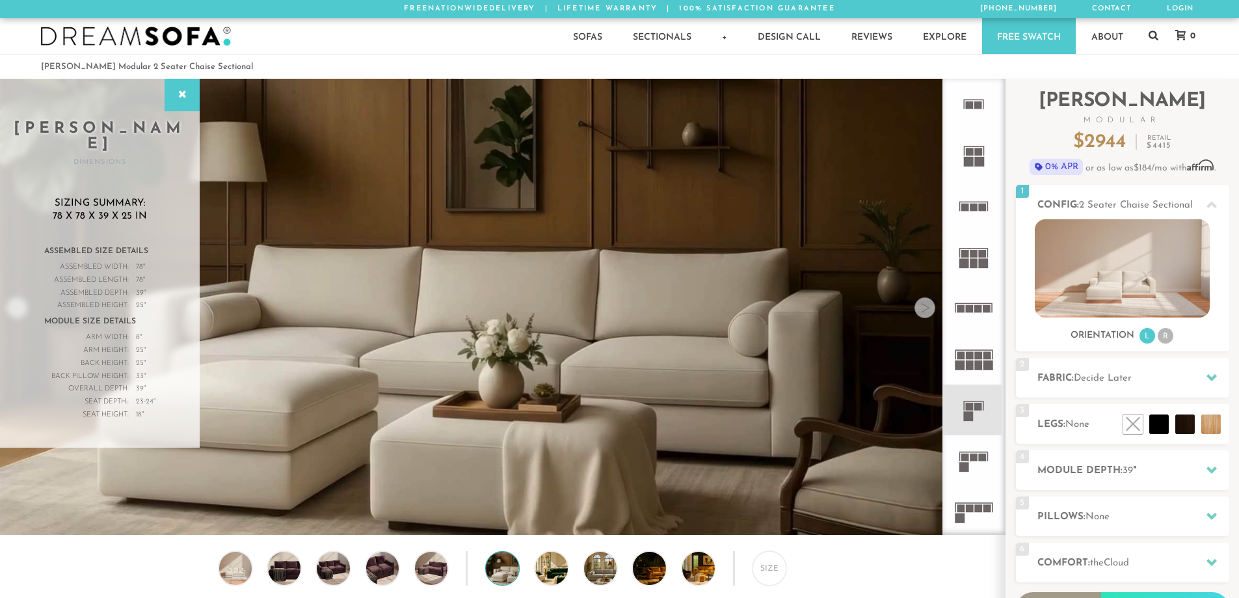
click at [1154, 37] on icon at bounding box center [1153, 36] width 10 height 10
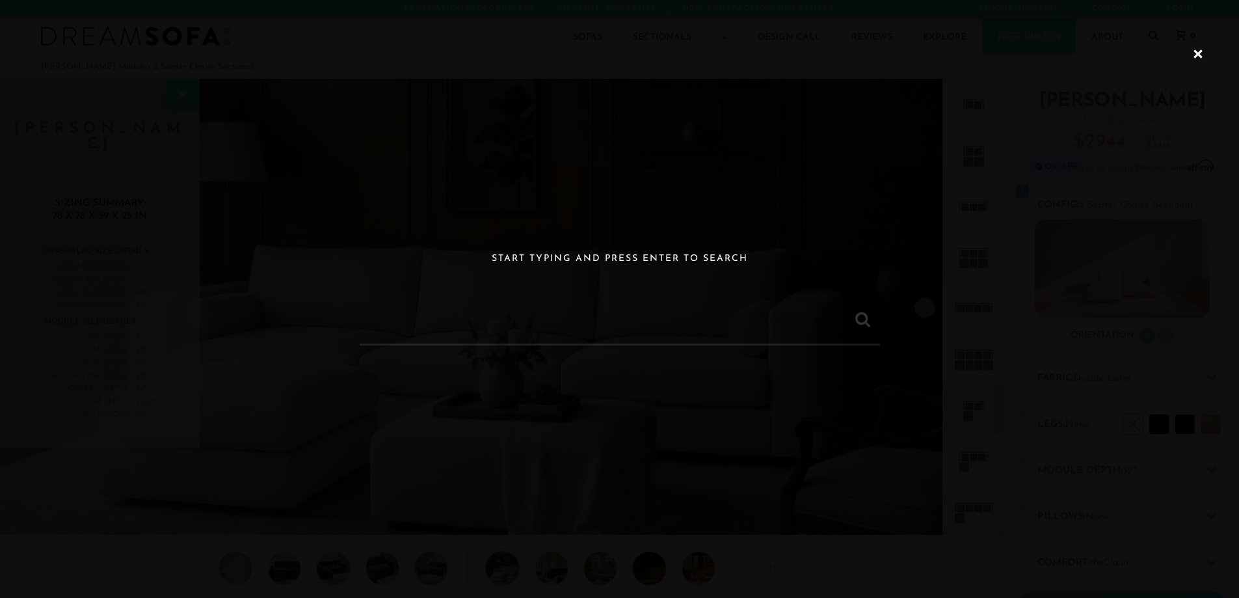
click at [689, 347] on div "Start typing and press Enter to search" at bounding box center [619, 299] width 1239 height 598
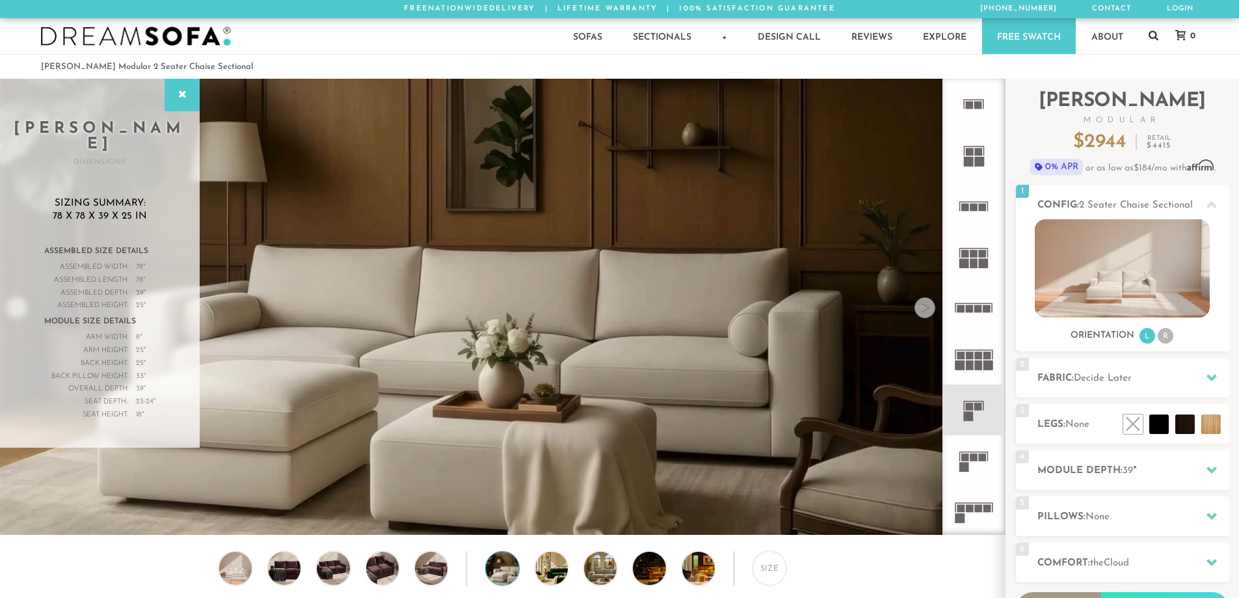
click at [1152, 38] on icon at bounding box center [1153, 36] width 10 height 10
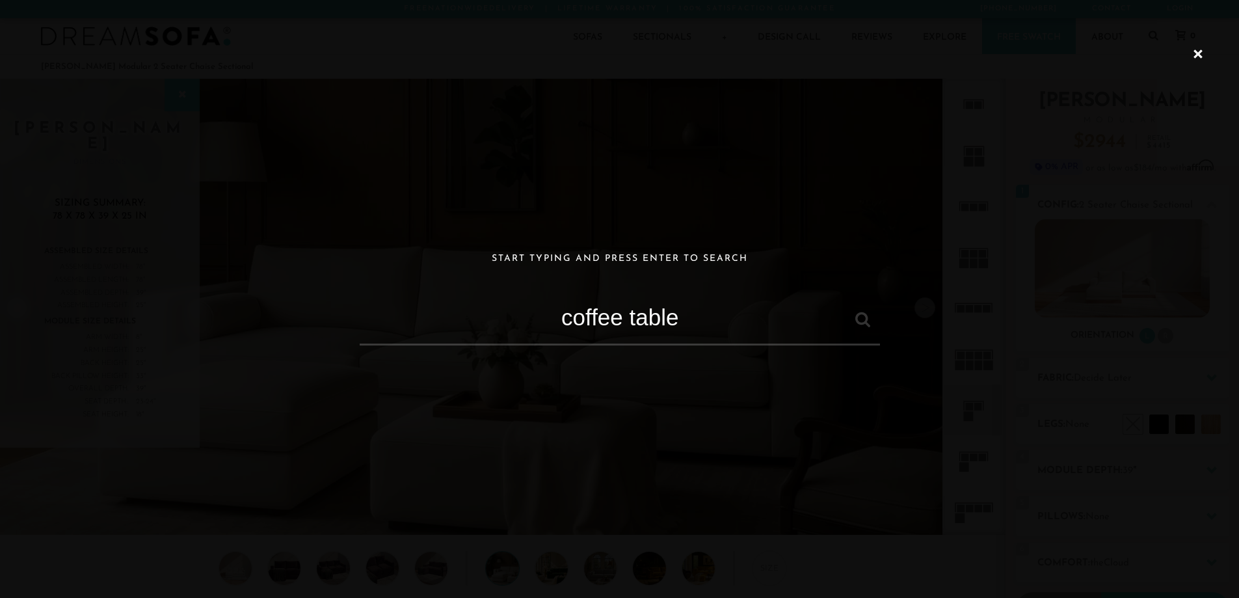
type input "coffee table"
